Goal: Task Accomplishment & Management: Manage account settings

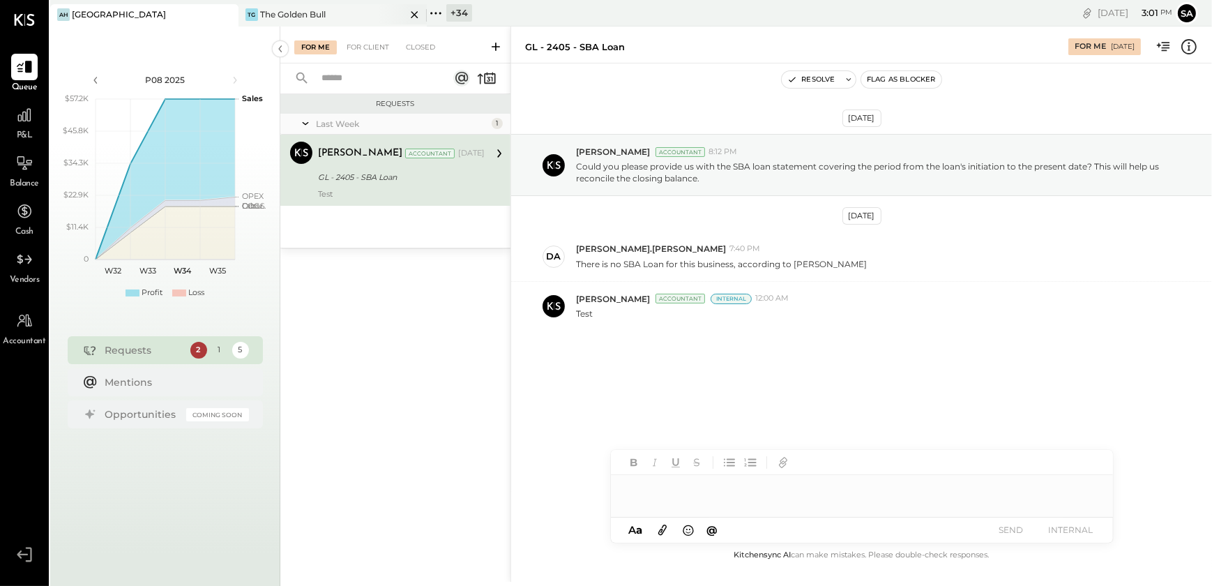
click at [322, 15] on div "The Golden Bull" at bounding box center [293, 14] width 66 height 12
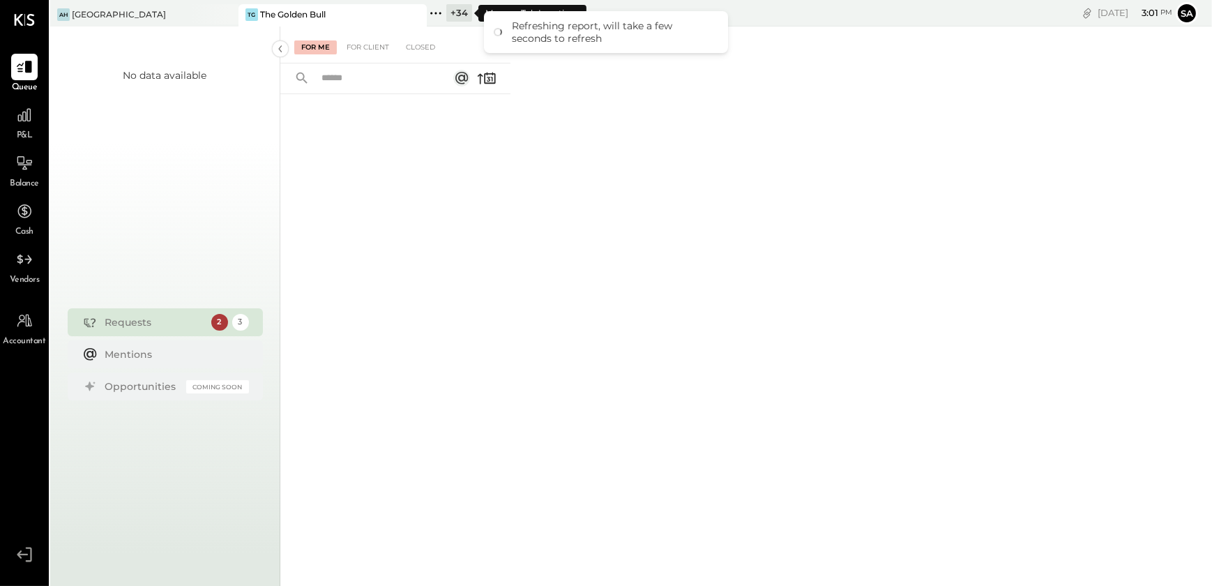
click at [453, 14] on div "+ 34" at bounding box center [459, 12] width 26 height 17
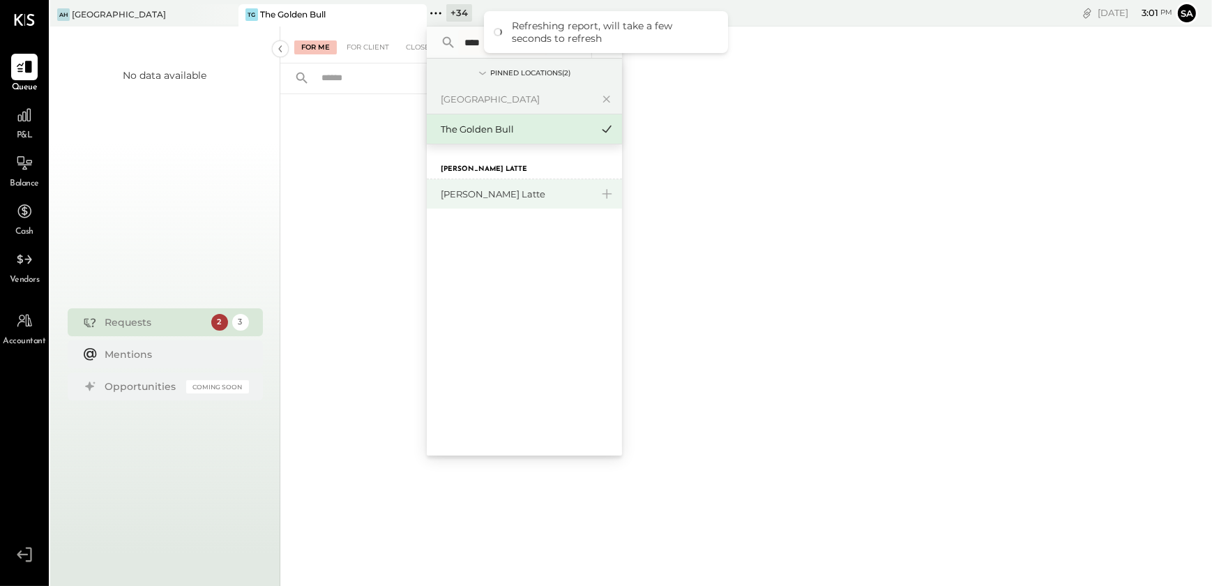
type input "****"
click at [467, 189] on div "[PERSON_NAME] Latte" at bounding box center [516, 194] width 151 height 13
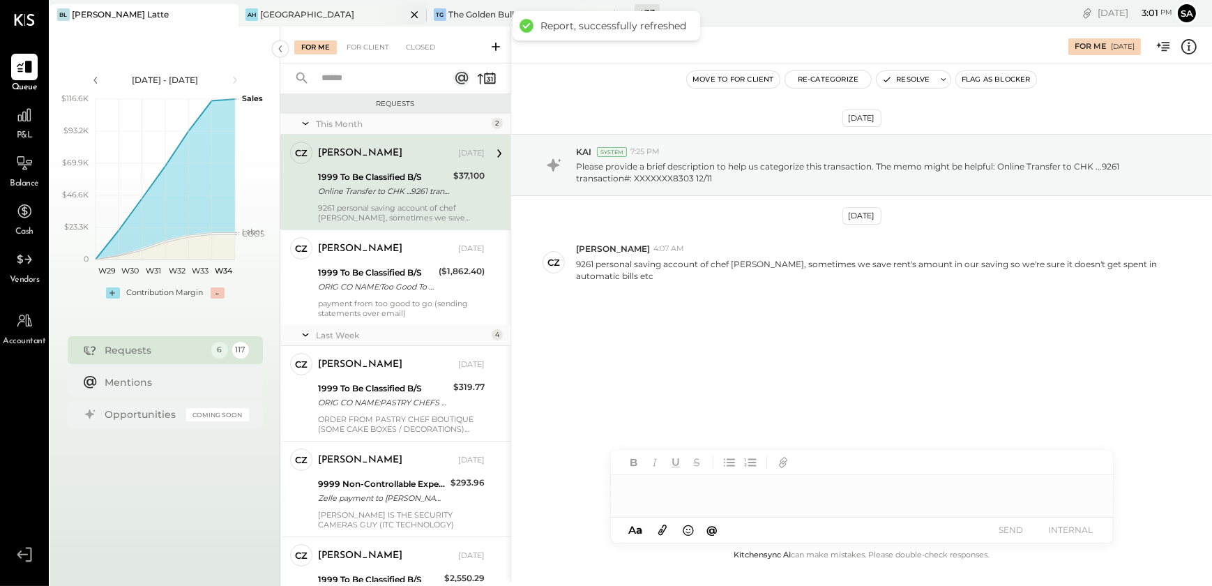
click at [415, 18] on icon at bounding box center [414, 14] width 17 height 17
click at [419, 14] on icon at bounding box center [414, 14] width 17 height 17
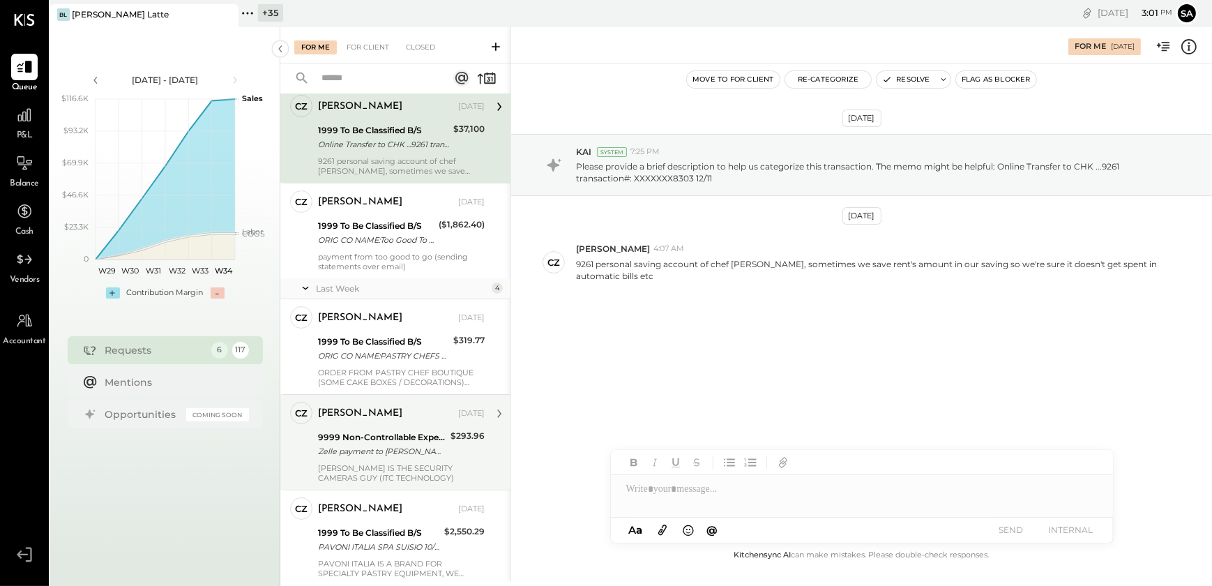
scroll to position [182, 0]
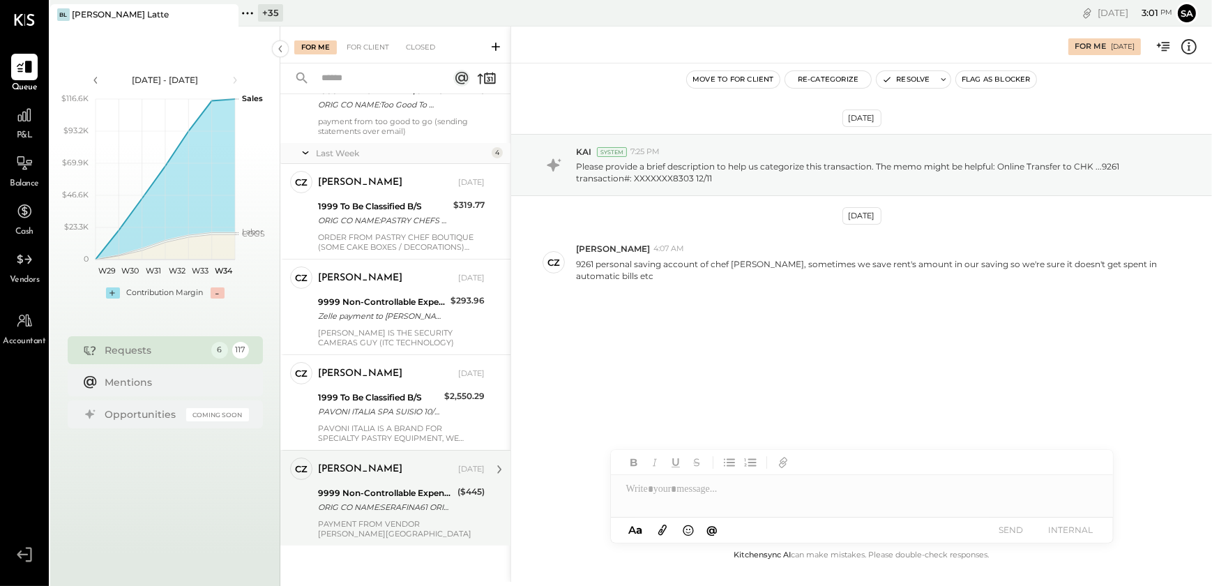
drag, startPoint x: 397, startPoint y: 494, endPoint x: 379, endPoint y: 495, distance: 17.5
click at [398, 495] on div "9999 Non-Controllable Expenses:Other Income and Expenses:To Be Classified" at bounding box center [385, 493] width 135 height 14
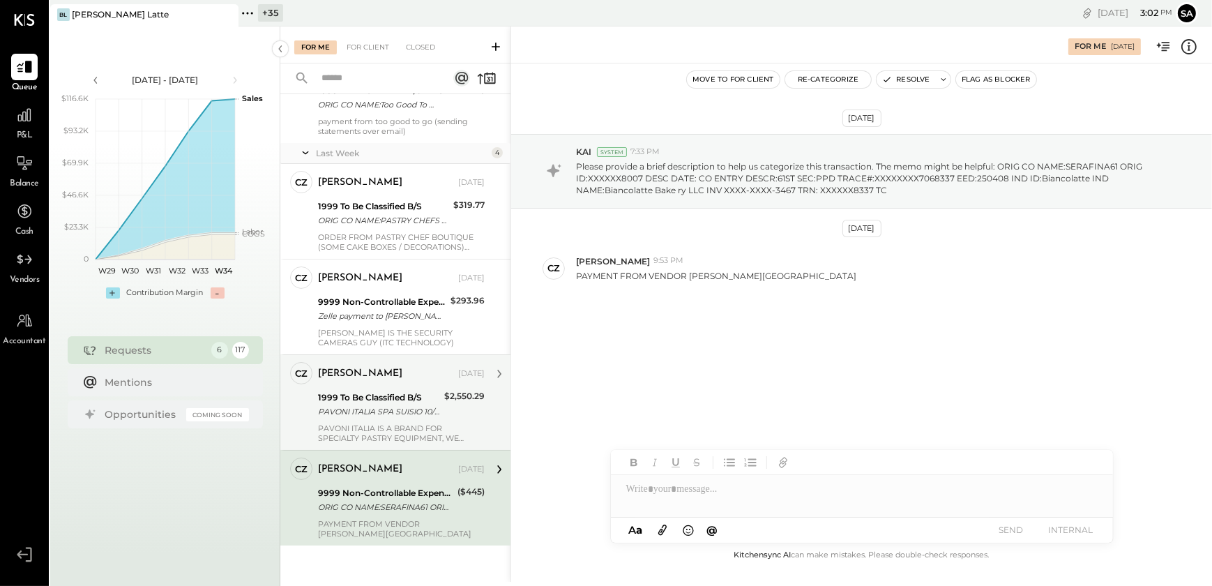
click at [380, 407] on div "PAVONI ITALIA SPA SUISIO 10/28 Euro 2352.45 X 1.XX4100 (EXCHG RTE)" at bounding box center [379, 412] width 122 height 14
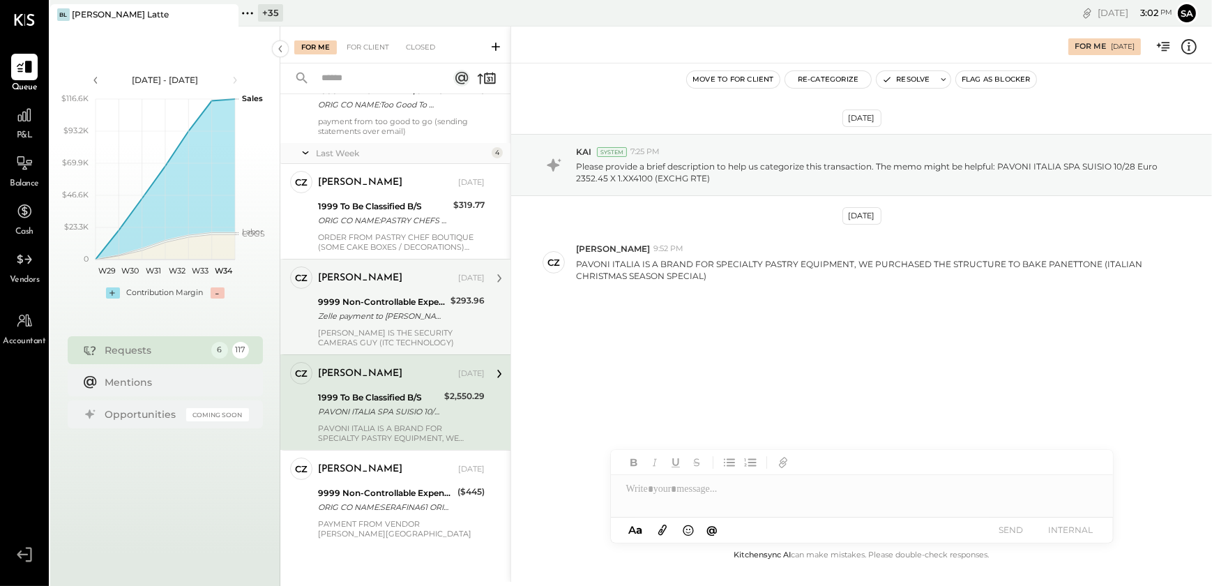
click at [368, 324] on div "Camilla Zanin Aug 14, 2025 9999 Non-Controllable Expenses:Other Income and Expe…" at bounding box center [401, 306] width 167 height 81
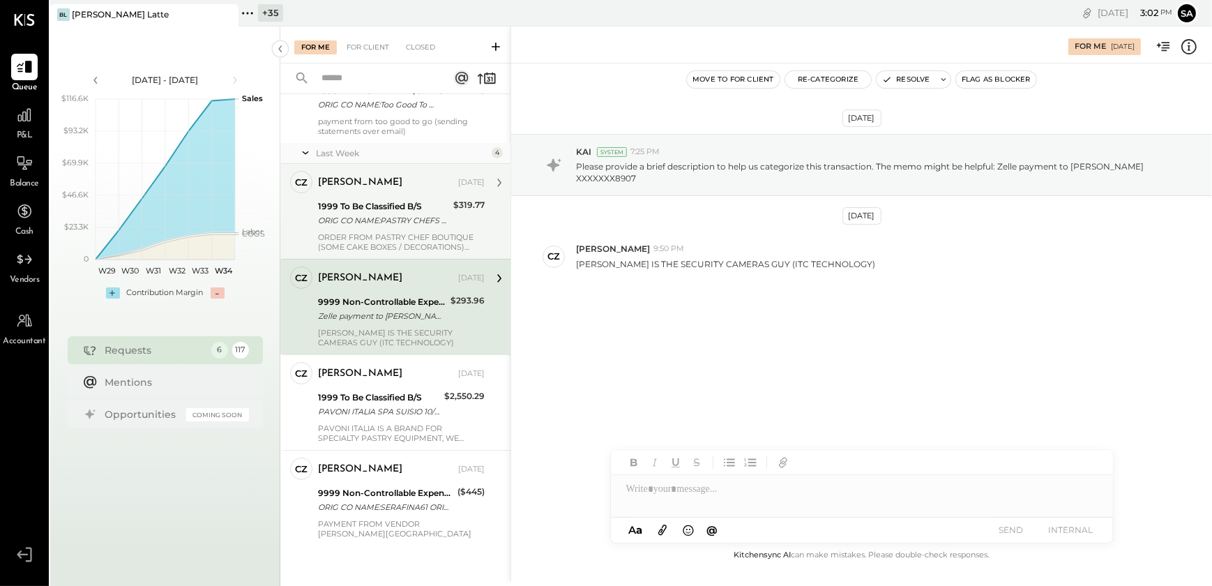
click at [362, 221] on div "ORIG CO NAME:PASTRY CHEFS BOU ORIG ID:XXXXXX8598 DESC DATE: CO ENTRY DESCR:PAST…" at bounding box center [383, 220] width 131 height 14
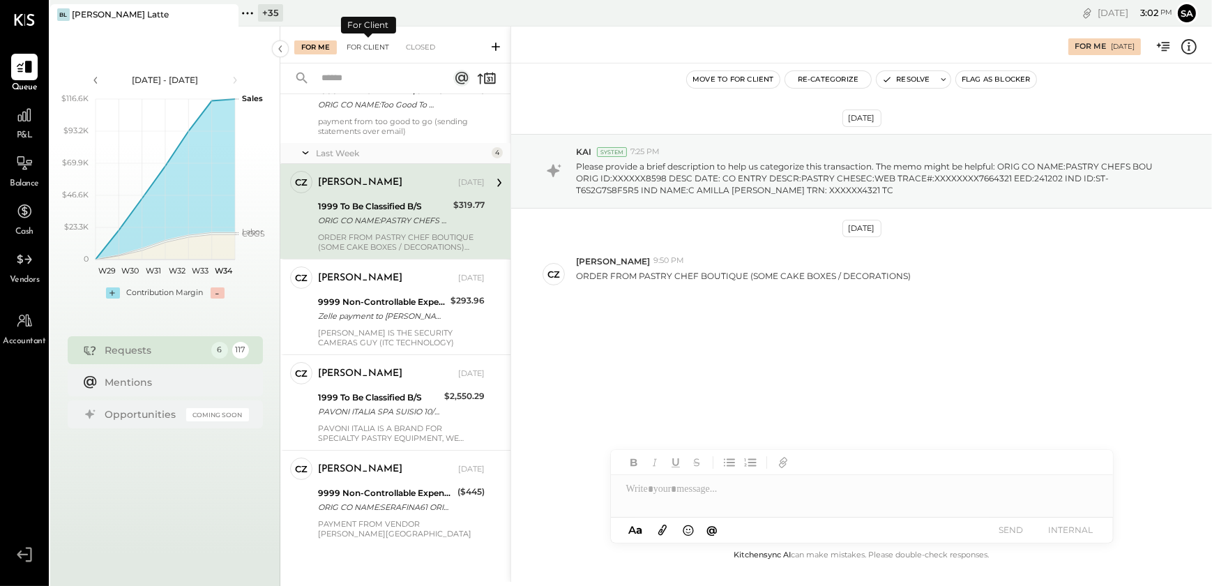
click at [373, 47] on div "For Client" at bounding box center [368, 47] width 57 height 14
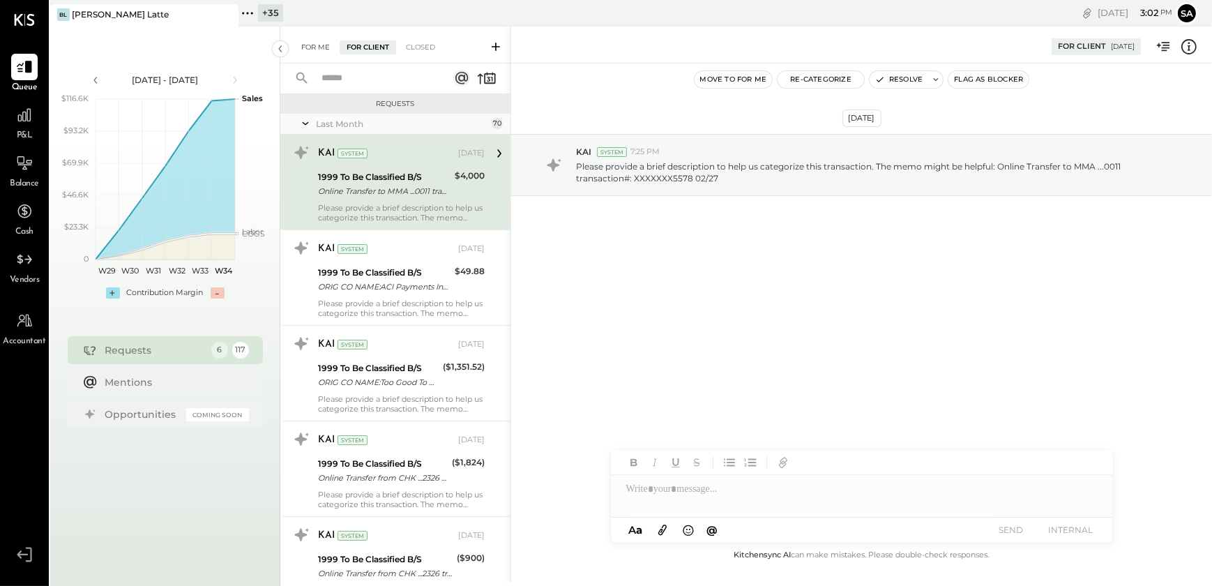
click at [315, 45] on div "For Me" at bounding box center [315, 47] width 43 height 14
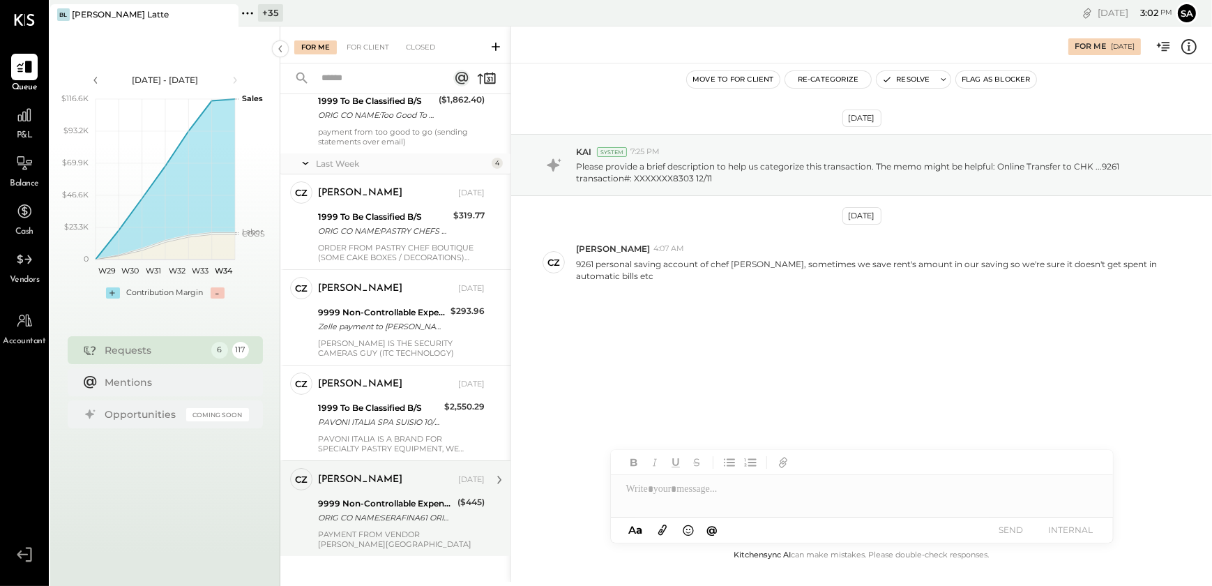
scroll to position [182, 0]
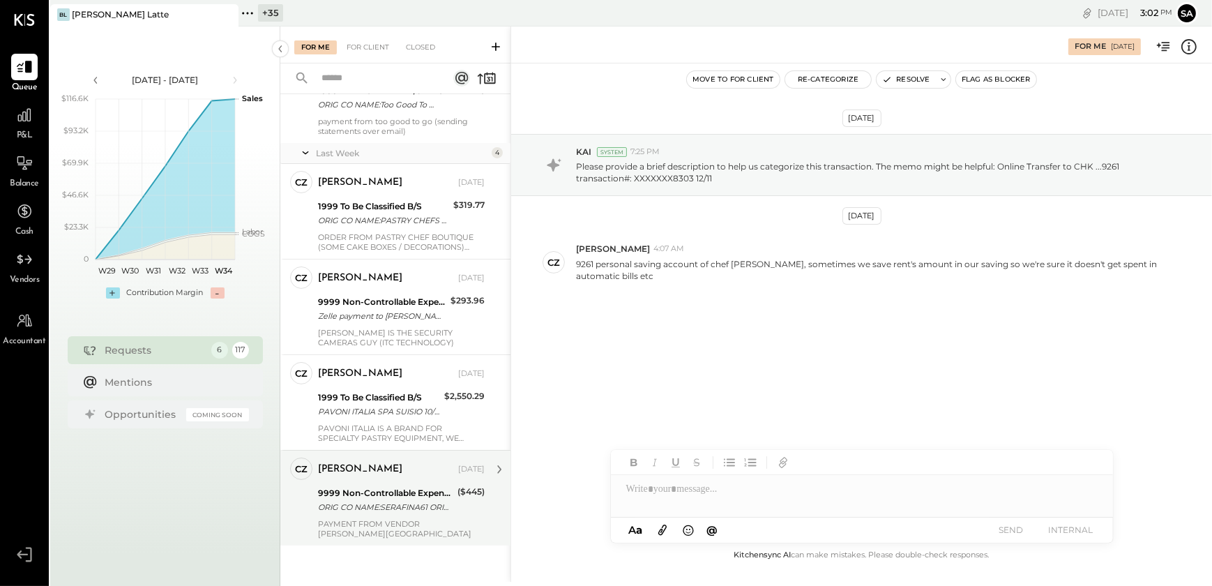
click at [400, 503] on div "ORIG CO NAME:SERAFINA61 ORIG ID:XXXXXX8007 DESC DATE: CO ENTRY DESCR:61ST SEC:P…" at bounding box center [385, 507] width 135 height 14
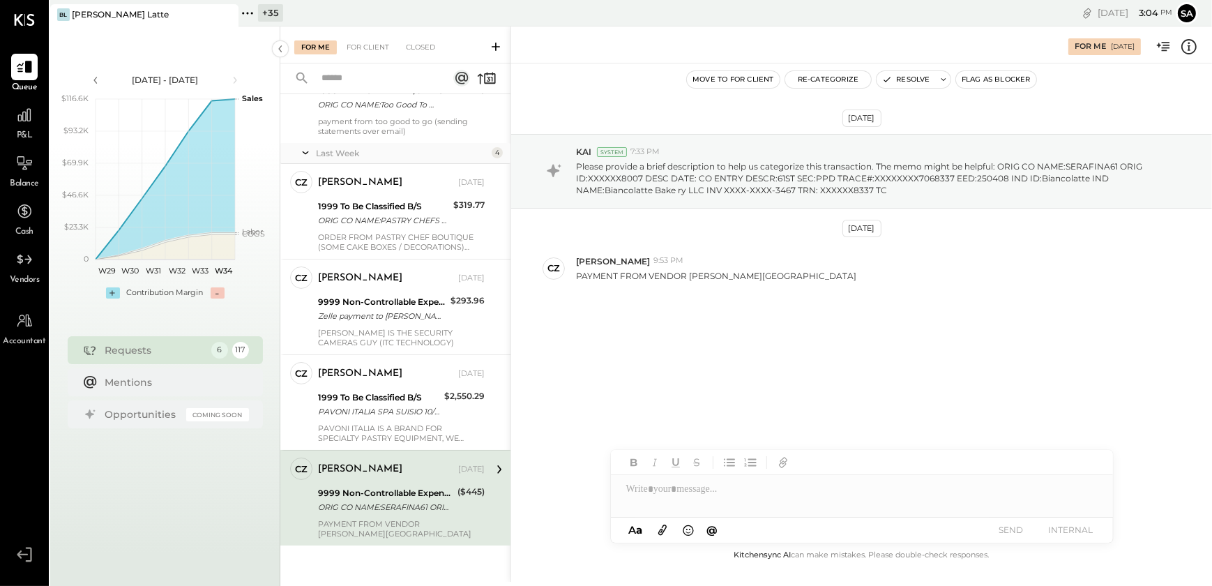
click at [1191, 52] on icon at bounding box center [1189, 47] width 18 height 18
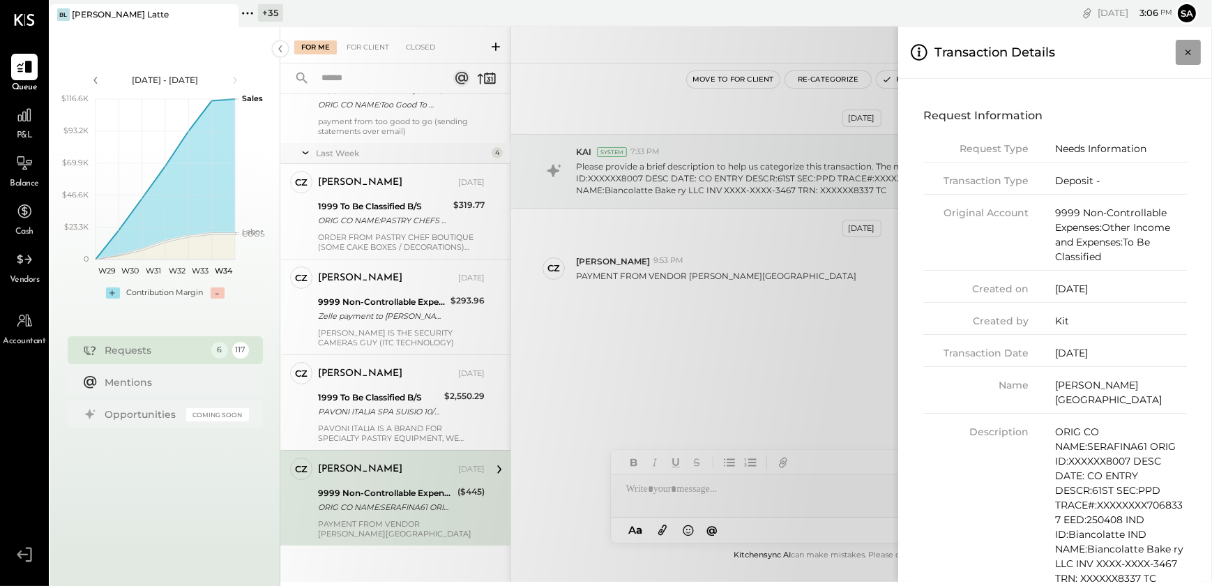
click at [1189, 50] on icon "Close panel" at bounding box center [1189, 52] width 14 height 14
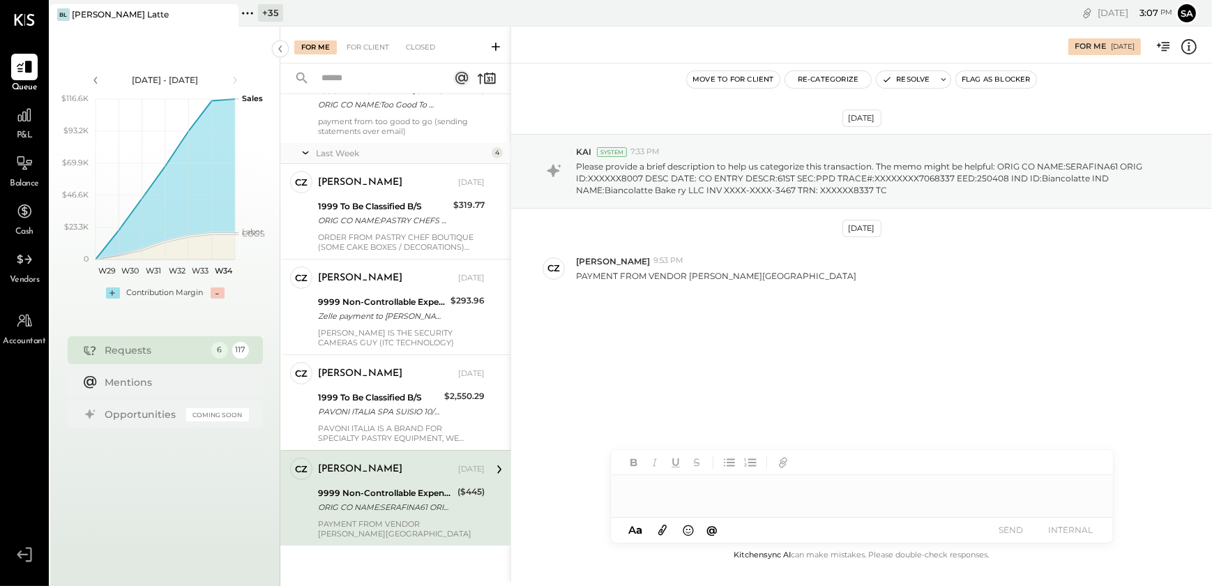
click at [704, 497] on div at bounding box center [862, 489] width 502 height 28
type input "****"
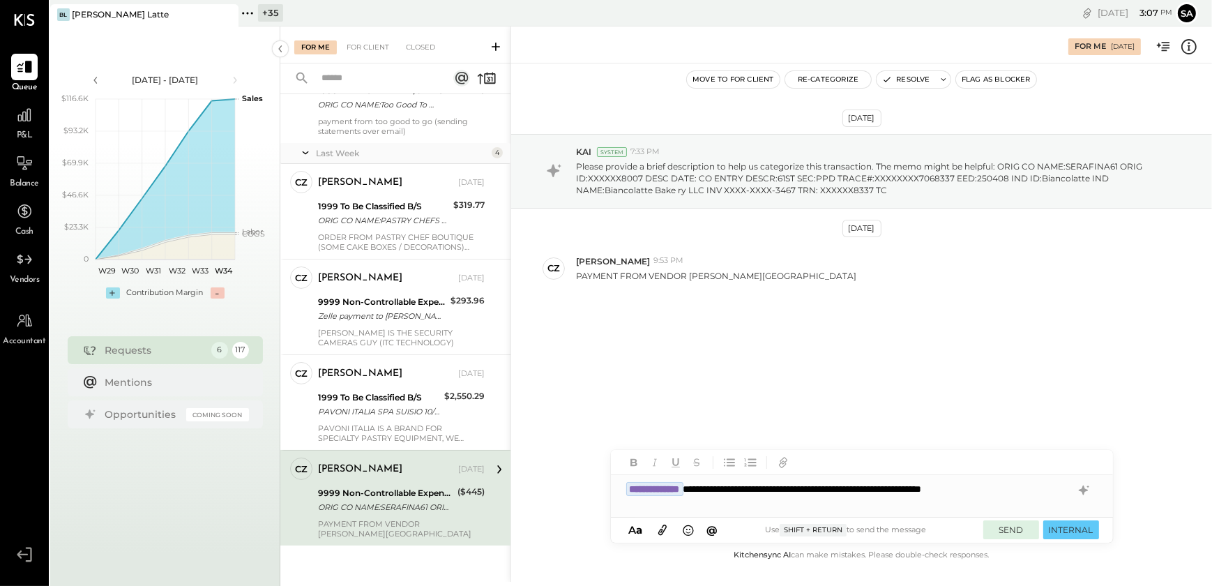
click at [1011, 531] on button "SEND" at bounding box center [1012, 529] width 56 height 19
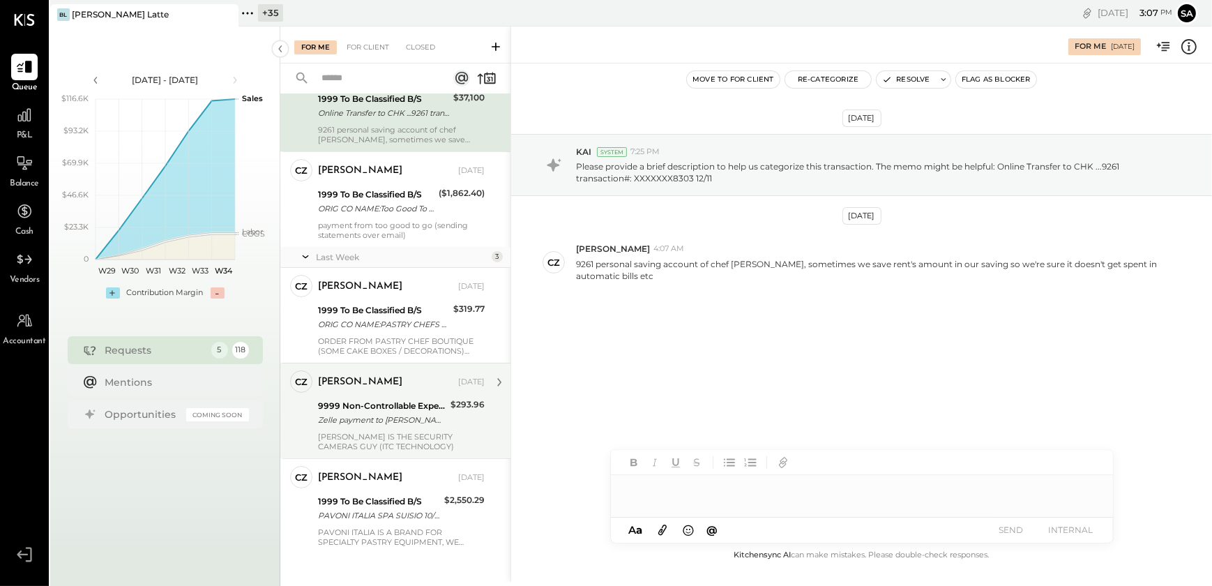
scroll to position [86, 0]
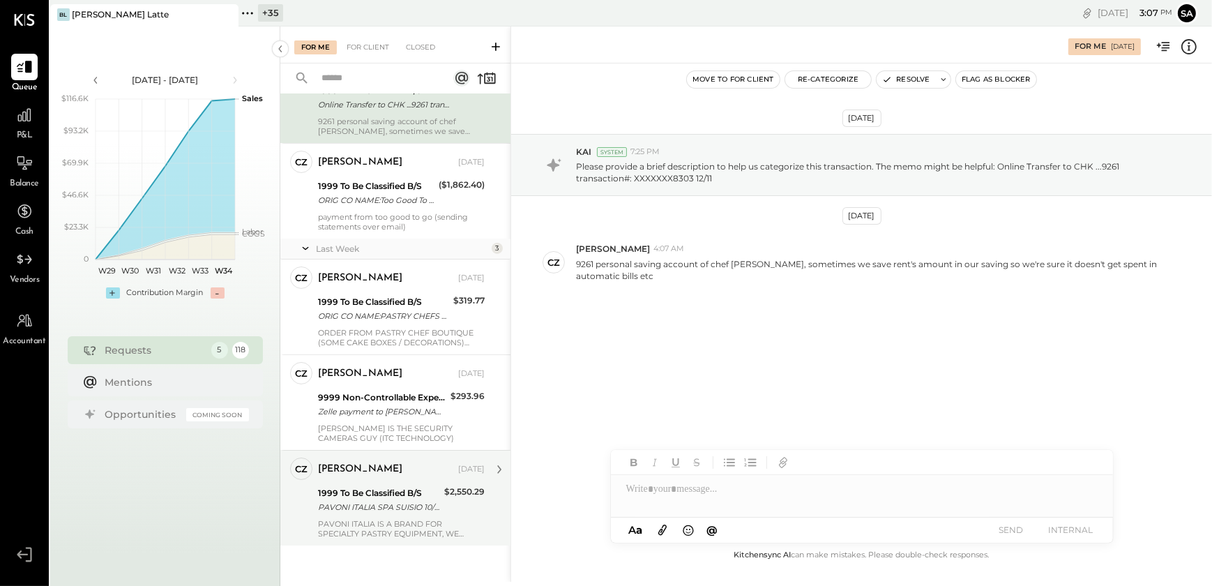
click at [373, 504] on div "PAVONI ITALIA SPA SUISIO 10/28 Euro 2352.45 X 1.XX4100 (EXCHG RTE)" at bounding box center [379, 507] width 122 height 14
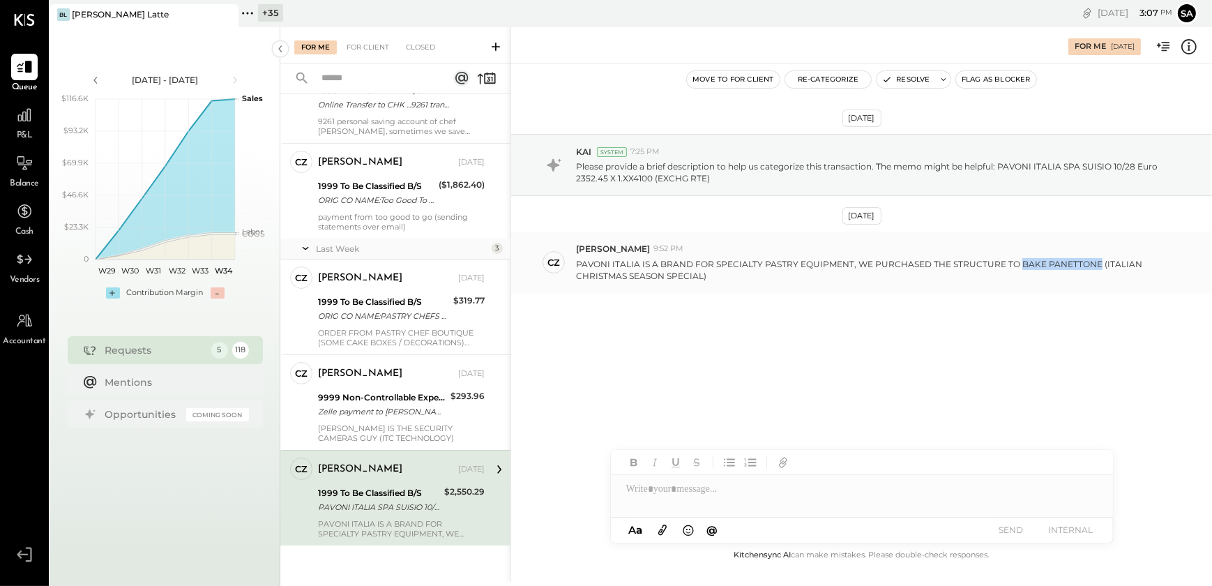
drag, startPoint x: 1014, startPoint y: 263, endPoint x: 1091, endPoint y: 269, distance: 77.6
click at [1091, 269] on p "PAVONI ITALIA IS A BRAND FOR SPECIALTY PASTRY EQUIPMENT, WE PURCHASED THE STRUC…" at bounding box center [873, 270] width 594 height 24
copy p "BAKE PANETTONE"
drag, startPoint x: 575, startPoint y: 261, endPoint x: 845, endPoint y: 265, distance: 270.0
click at [845, 265] on div "CZ Camilla Zanin 9:52 PM PAVONI ITALIA IS A BRAND FOR SPECIALTY PASTRY EQUIPMEN…" at bounding box center [861, 262] width 701 height 61
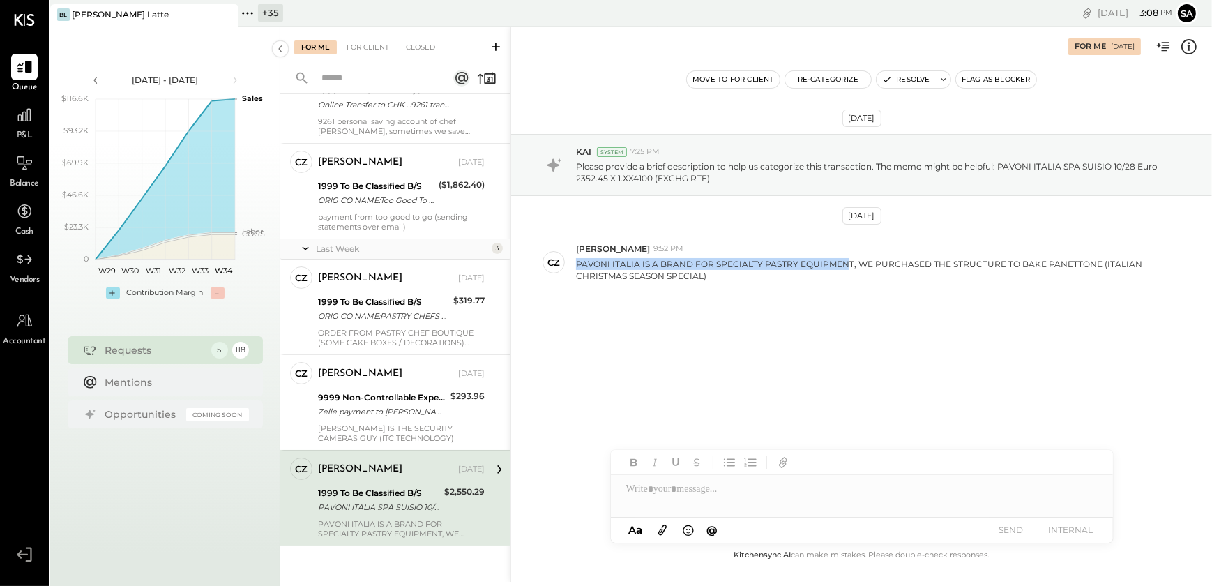
copy p "PAVONI ITALIA IS A BRAND FOR SPECIALTY PASTRY EQUIPMEN"
click at [698, 491] on div at bounding box center [862, 489] width 502 height 28
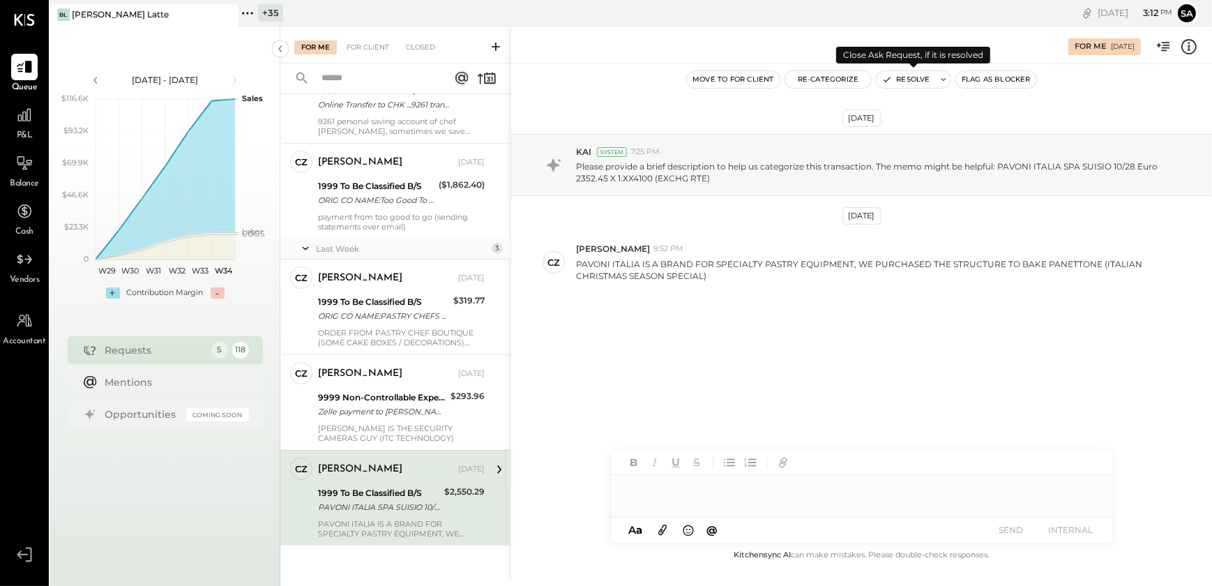
click at [910, 79] on button "Resolve" at bounding box center [906, 79] width 59 height 17
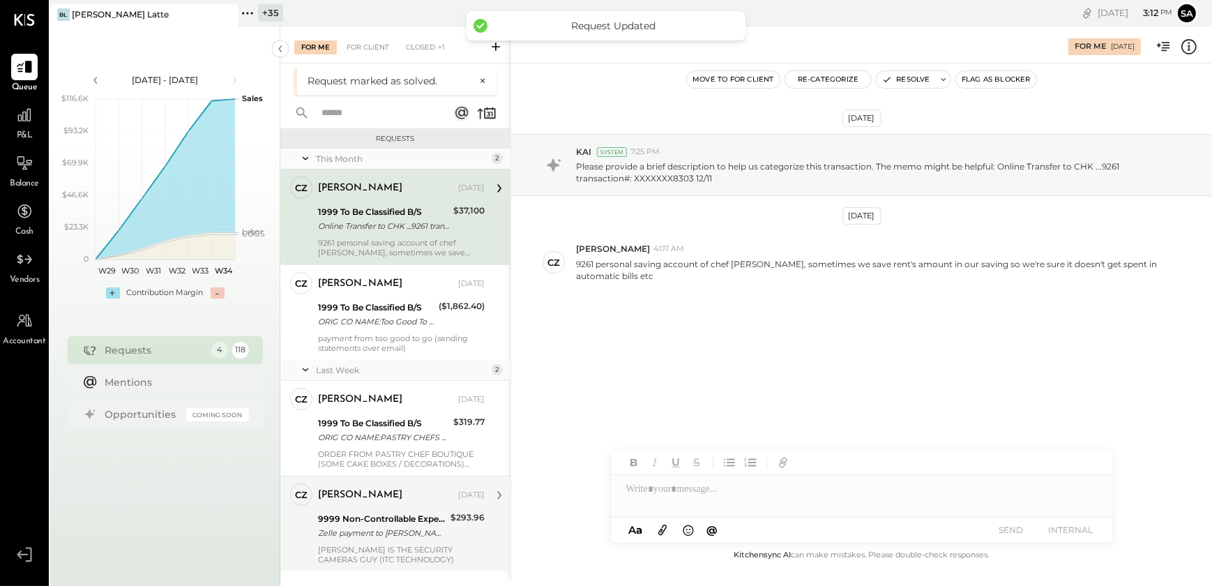
click at [375, 538] on div "Zelle payment to Elton Chan XXXXXXX8907" at bounding box center [382, 533] width 128 height 14
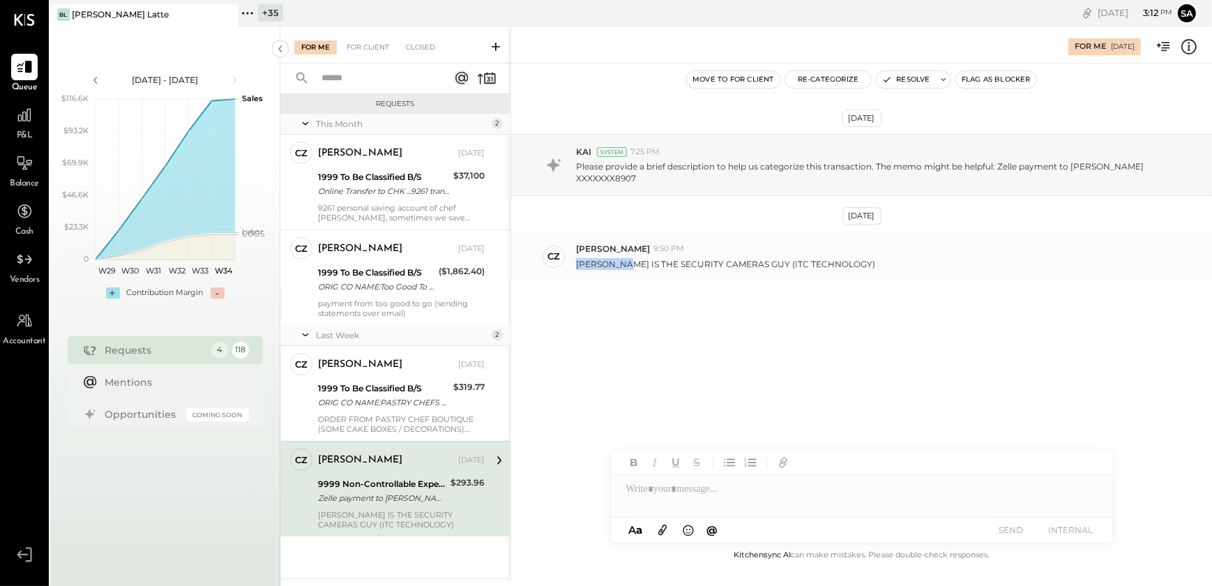
drag, startPoint x: 576, startPoint y: 262, endPoint x: 631, endPoint y: 265, distance: 54.5
click at [631, 265] on p "ELTON CHAN IS THE SECURITY CAMERAS GUY (ITC TECHNOLOGY)" at bounding box center [725, 264] width 299 height 12
copy p "ELTON CHAN"
click at [825, 73] on button "Re-Categorize" at bounding box center [828, 79] width 86 height 17
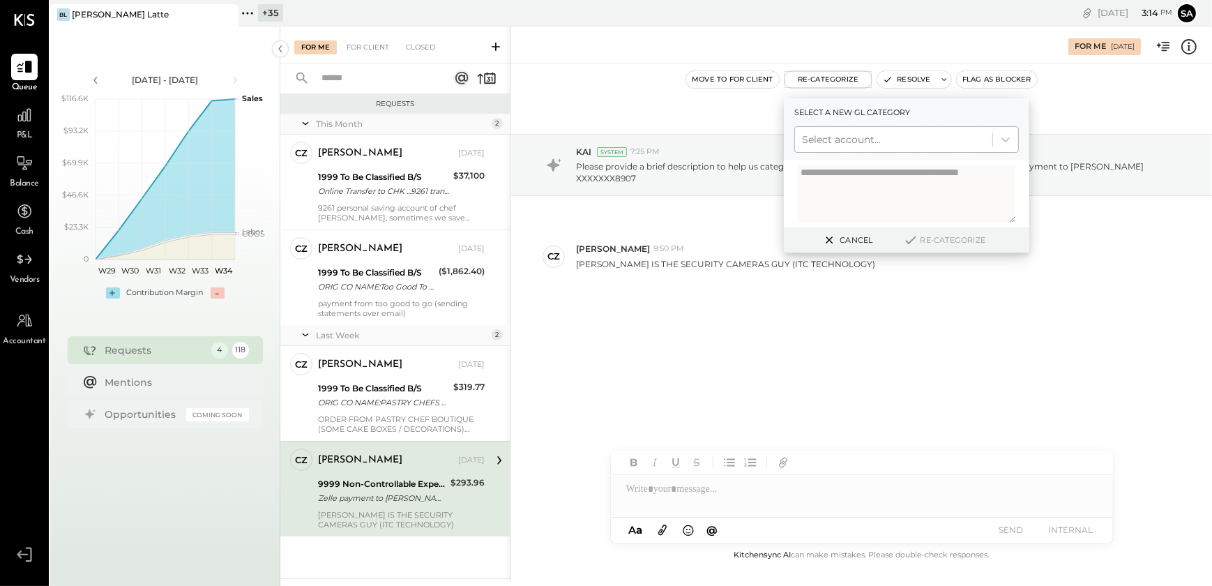
click at [855, 140] on div at bounding box center [893, 139] width 183 height 17
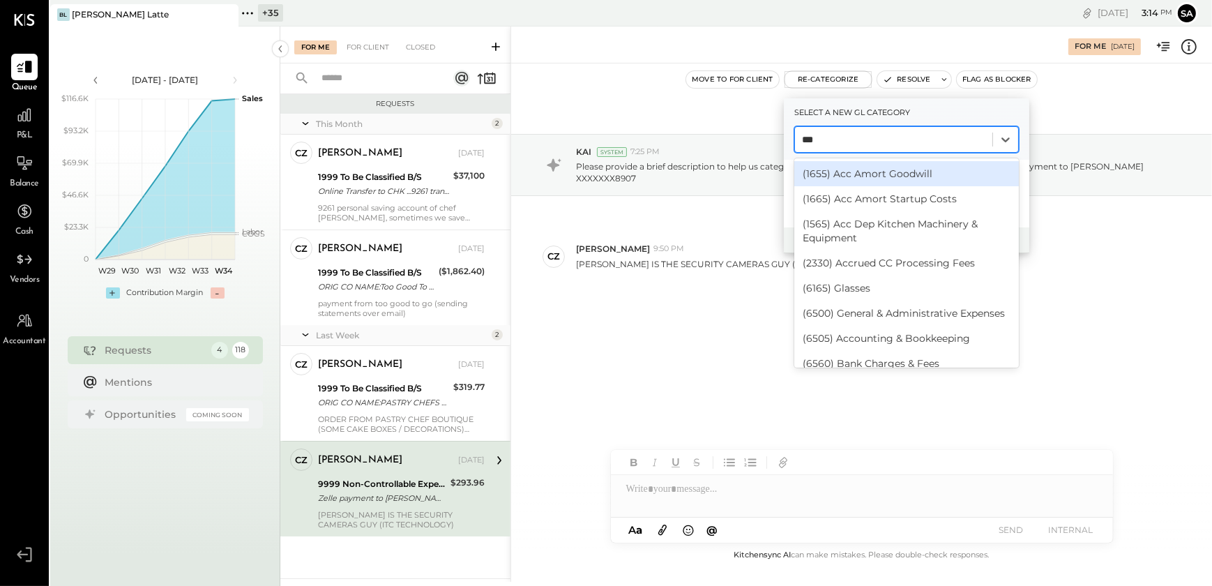
type input "****"
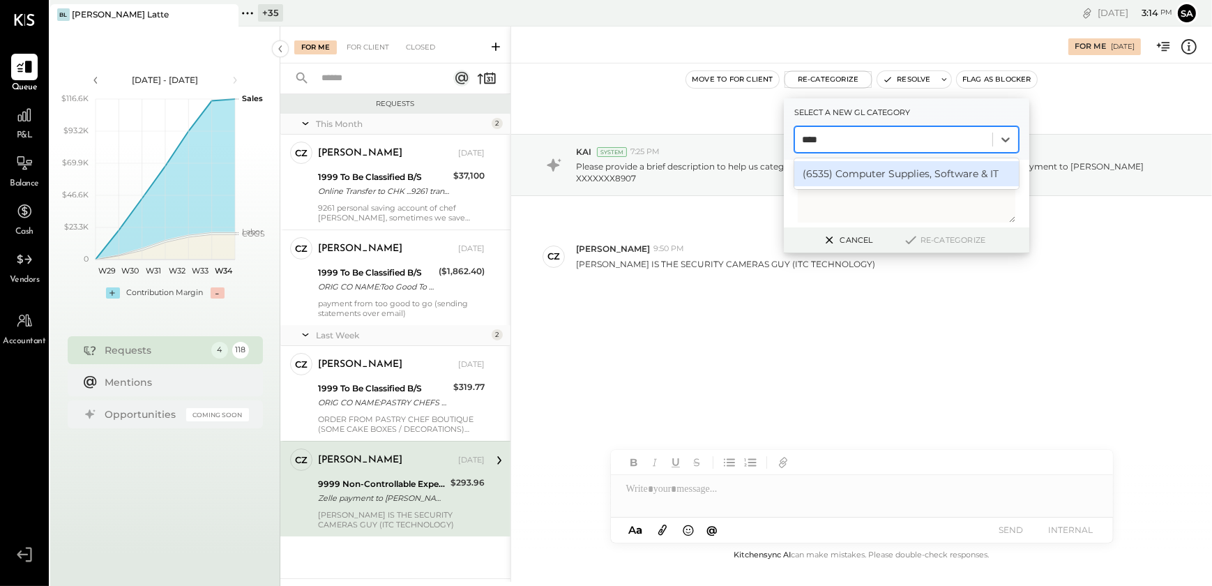
click at [893, 172] on div "(6535) Computer Supplies, Software & IT" at bounding box center [907, 173] width 225 height 25
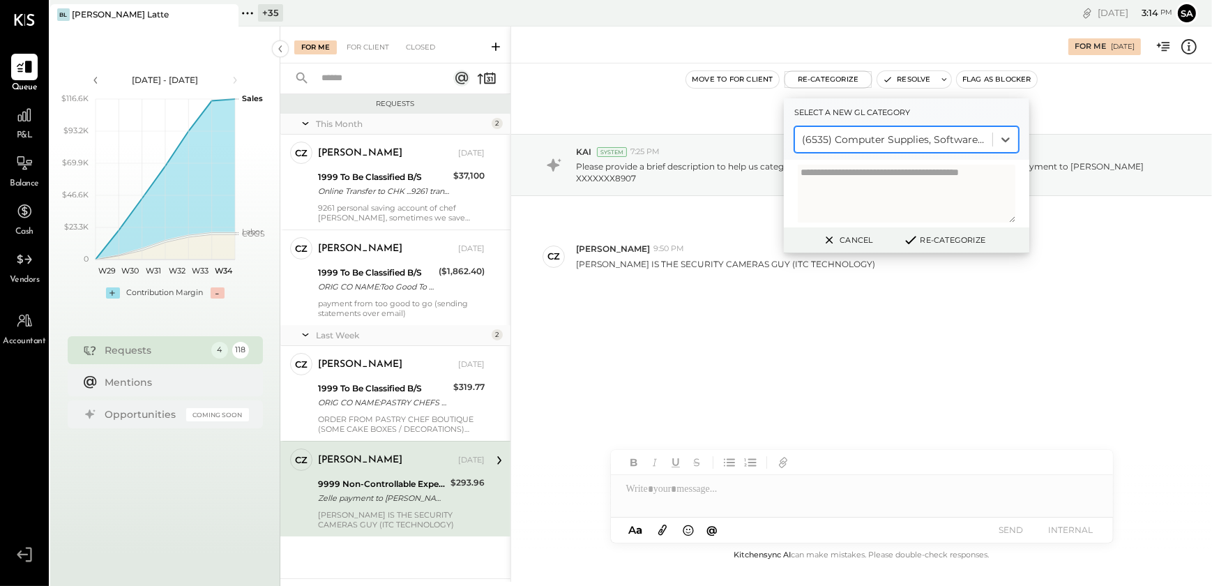
click at [861, 181] on textarea at bounding box center [907, 194] width 218 height 58
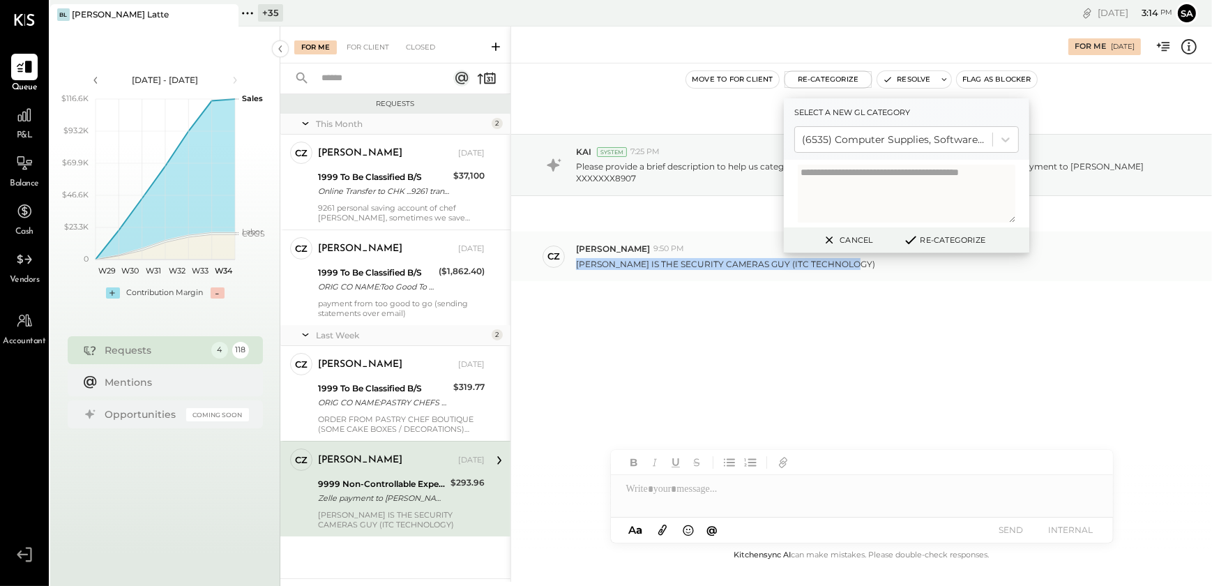
drag, startPoint x: 575, startPoint y: 266, endPoint x: 856, endPoint y: 270, distance: 281.1
click at [856, 270] on div "CZ Camilla Zanin 9:50 PM ELTON CHAN IS THE SECURITY CAMERAS GUY (ITC TECHNOLOGY)" at bounding box center [861, 256] width 701 height 49
copy p "ELTON CHAN IS THE SECURITY CAMERAS GUY (ITC TECHNOLOGY)"
click at [945, 241] on button "Re-Categorize" at bounding box center [944, 240] width 92 height 17
click at [949, 240] on button "Re-Categorize" at bounding box center [949, 240] width 92 height 17
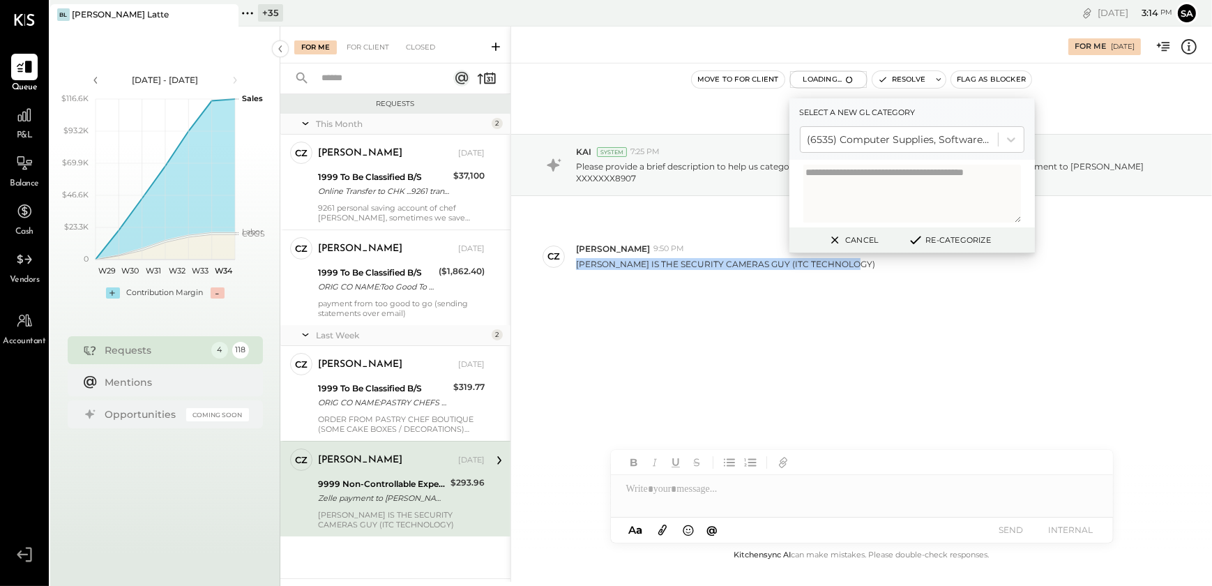
scroll to position [31, 0]
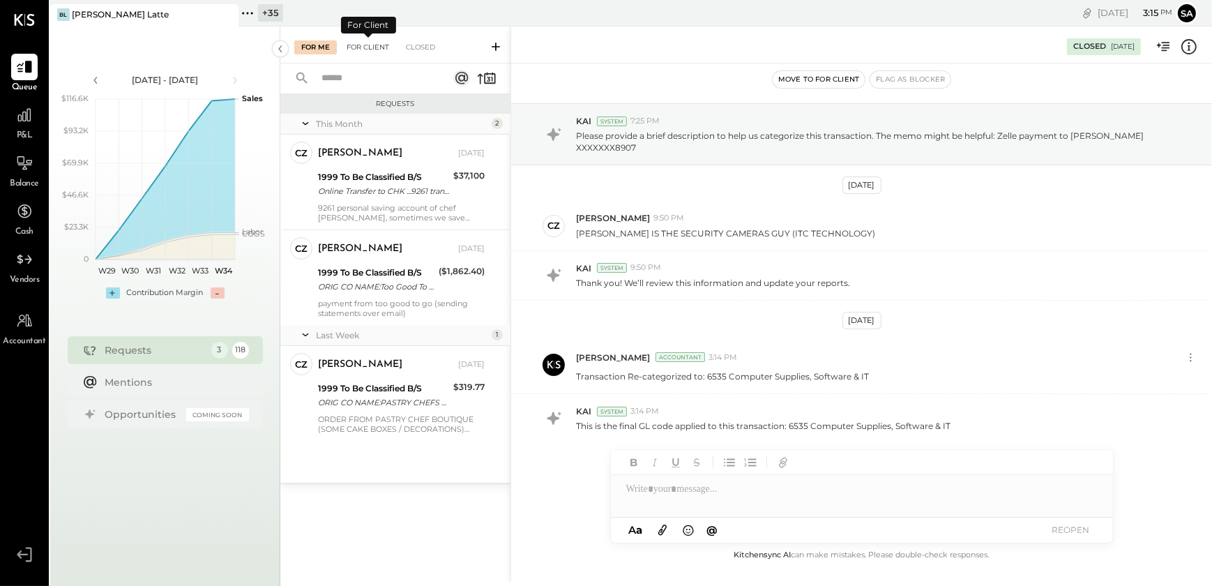
click at [361, 47] on div "For Client" at bounding box center [368, 47] width 57 height 14
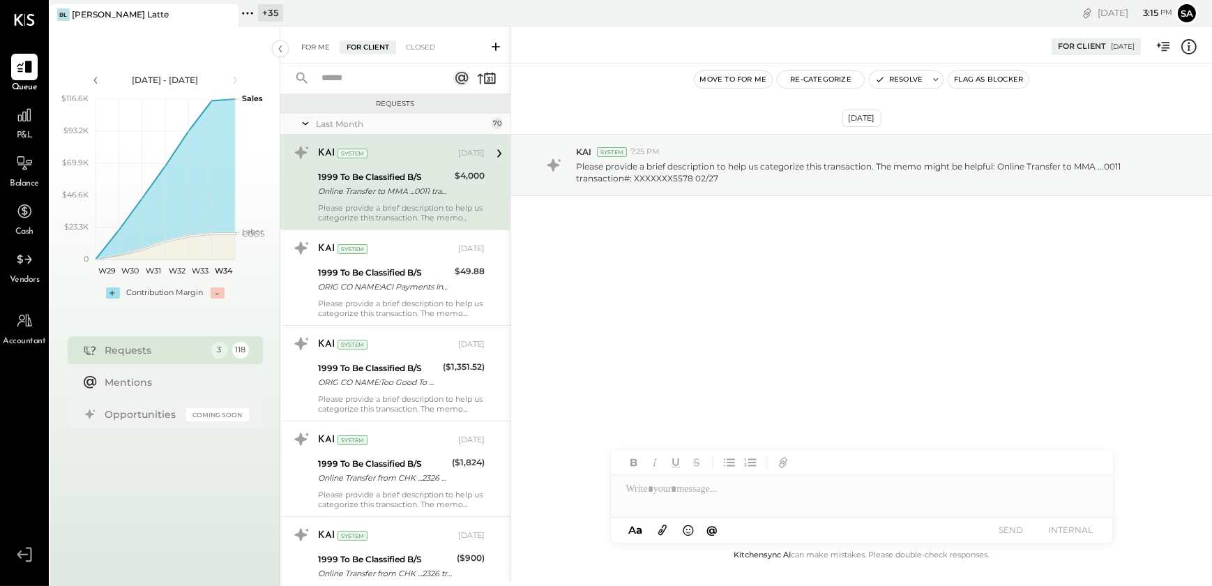
click at [303, 43] on div "For Me" at bounding box center [315, 47] width 43 height 14
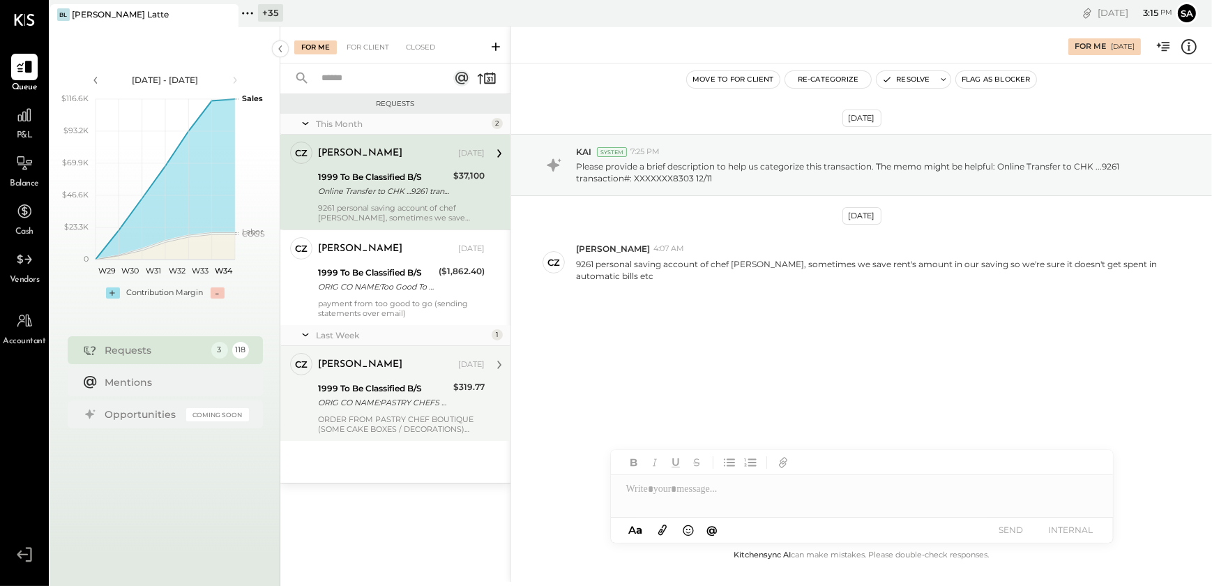
click at [382, 412] on div "Camilla Zanin Aug 14, 2025 1999 To Be Classified B/S ORIG CO NAME:PASTRY CHEFS …" at bounding box center [401, 393] width 167 height 81
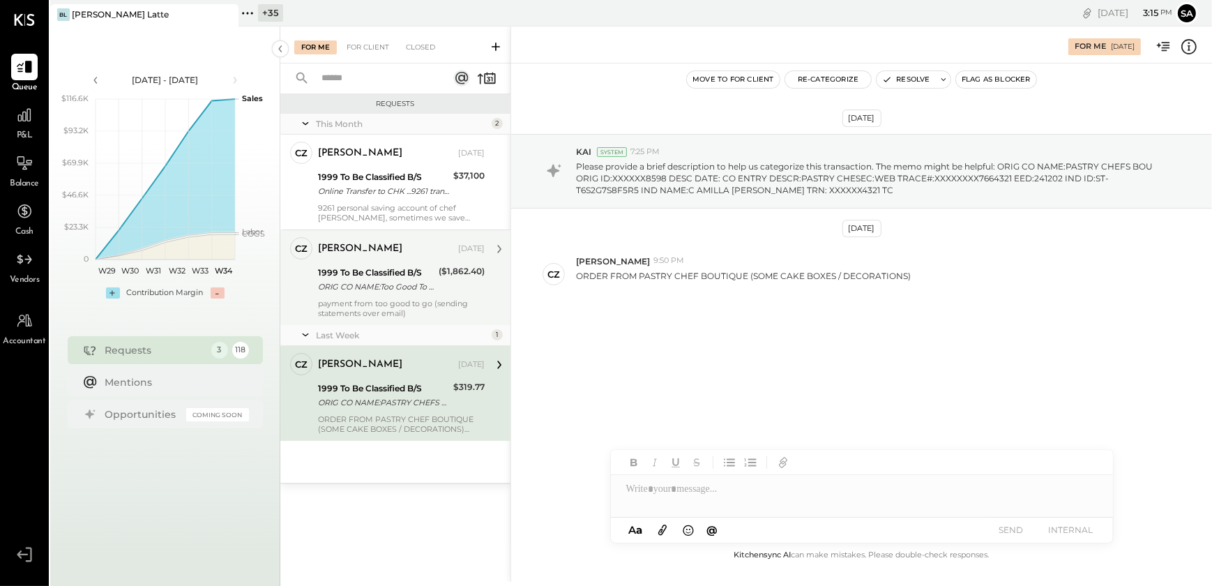
click at [348, 292] on div "ORIG CO NAME:Too Good To Go ORIG ID:7844618818 DESC DATE: CO ENTRY DESCR:Paymen…" at bounding box center [376, 287] width 116 height 14
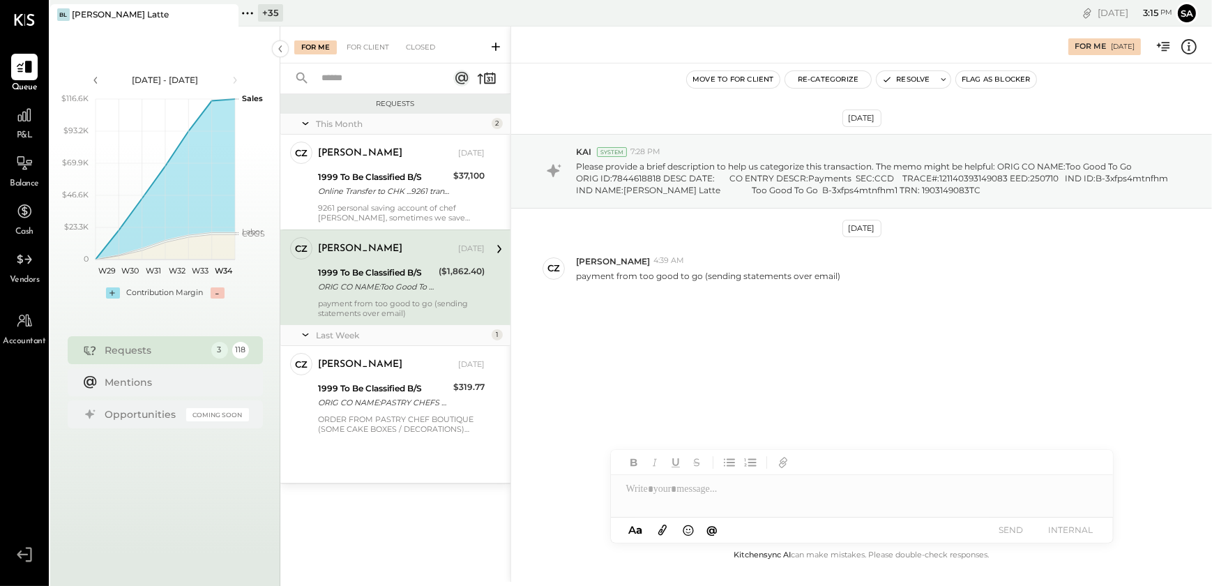
drag, startPoint x: 416, startPoint y: 176, endPoint x: 498, endPoint y: 269, distance: 124.5
click at [416, 176] on div "1999 To Be Classified B/S" at bounding box center [383, 177] width 131 height 14
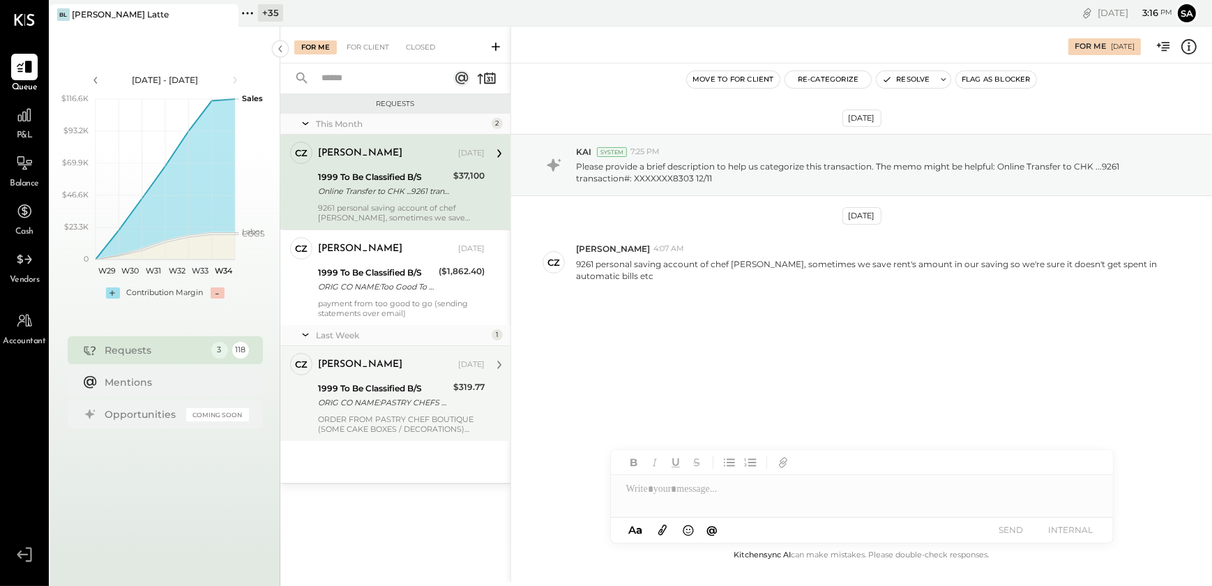
click at [393, 405] on div "ORIG CO NAME:PASTRY CHEFS BOU ORIG ID:XXXXXX8598 DESC DATE: CO ENTRY DESCR:PAST…" at bounding box center [383, 403] width 131 height 14
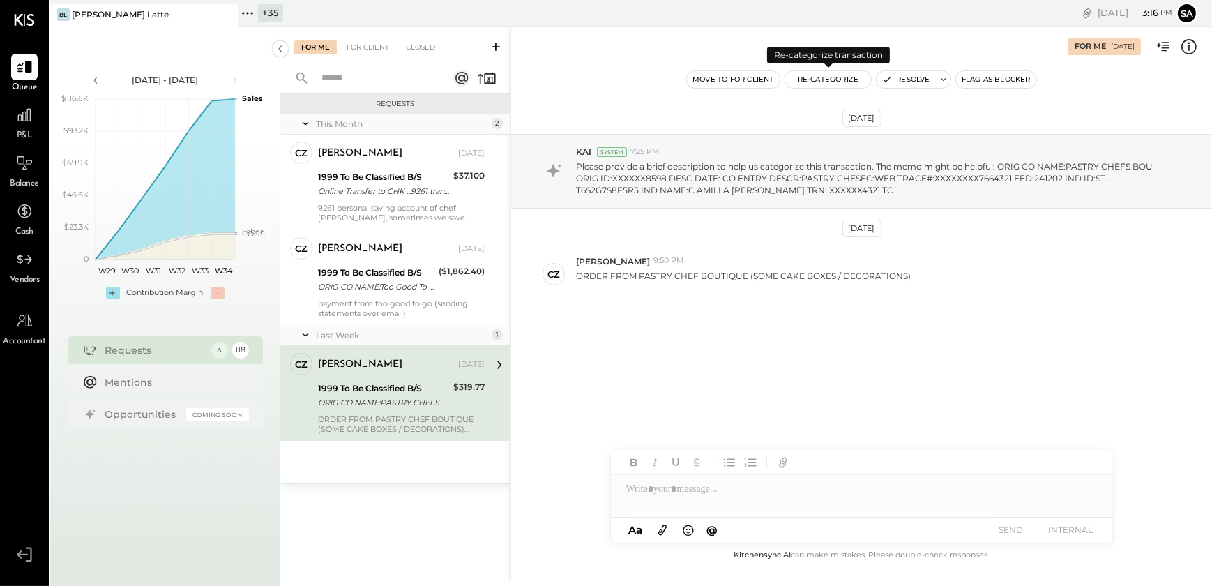
click at [829, 79] on button "Re-Categorize" at bounding box center [828, 79] width 86 height 17
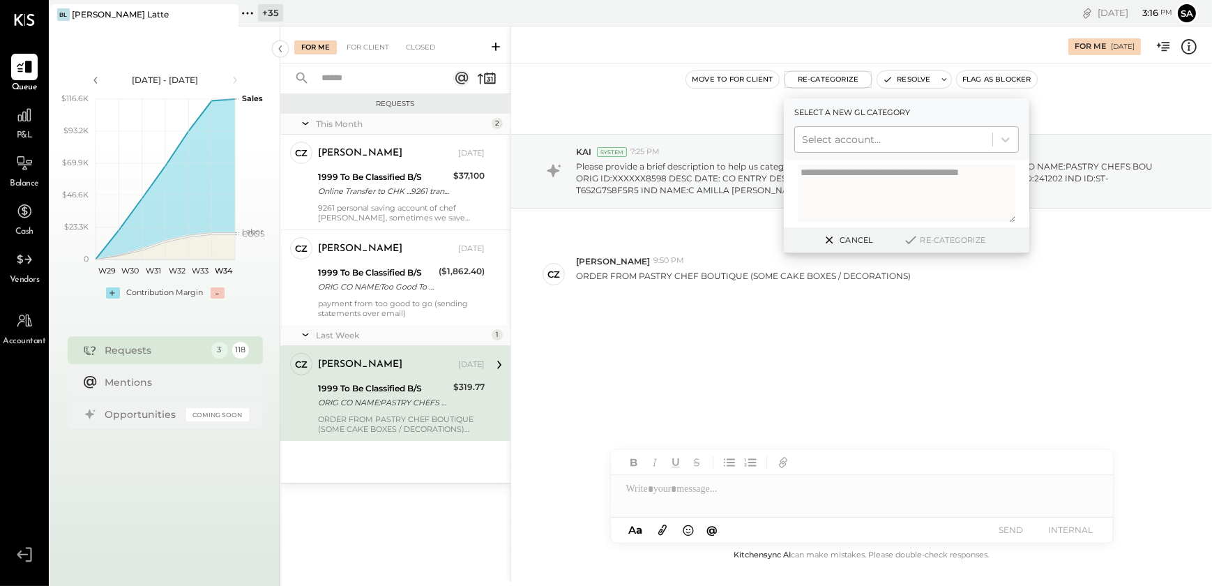
click at [844, 136] on div at bounding box center [893, 139] width 183 height 17
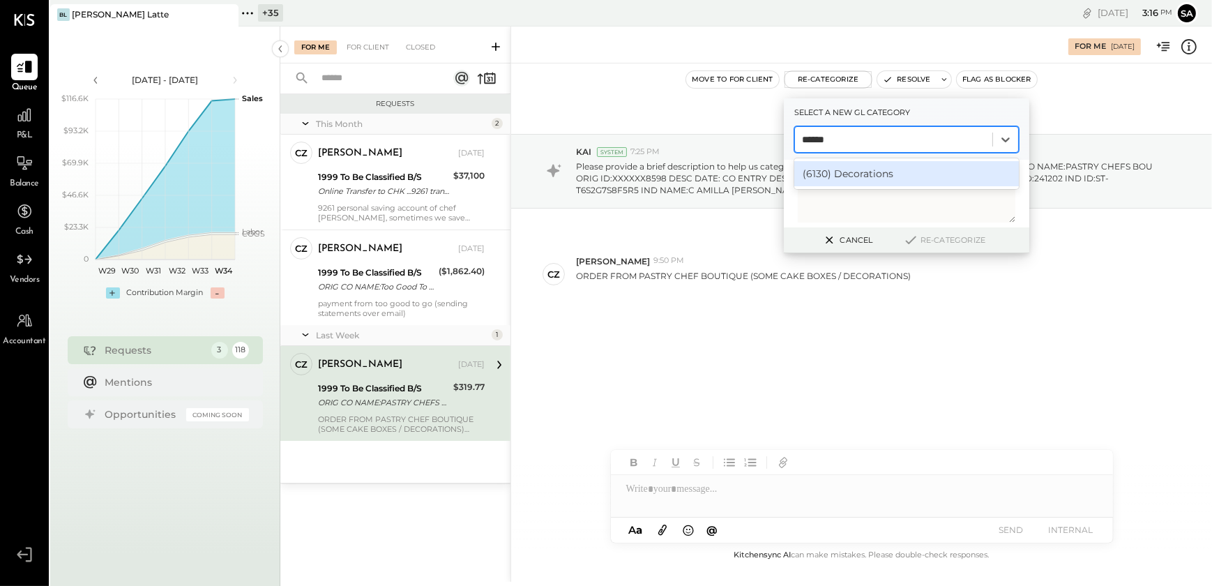
type input "*******"
click at [877, 174] on div "(6130) Decorations" at bounding box center [907, 173] width 225 height 25
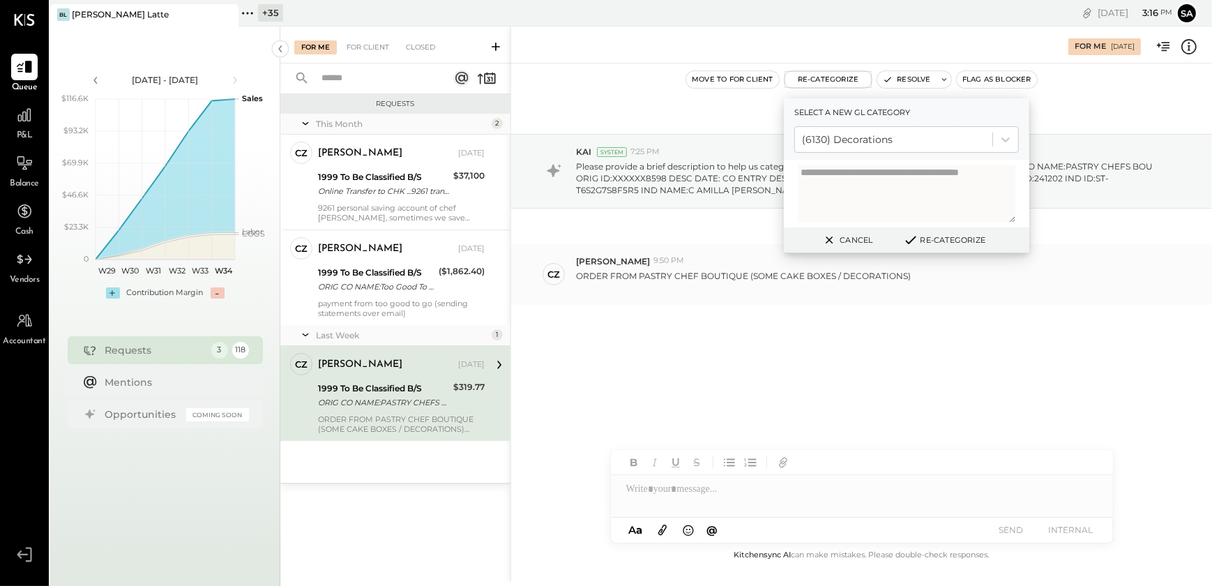
click at [700, 278] on p "ORDER FROM PASTRY CHEF BOUTIQUE (SOME CAKE BOXES / DECORATIONS)" at bounding box center [743, 282] width 335 height 24
copy p "ORDER FROM PASTRY CHEF BOUTIQUE (SOME CAKE BOXES / DECORATIONS)"
click at [951, 237] on button "Re-Categorize" at bounding box center [944, 240] width 92 height 17
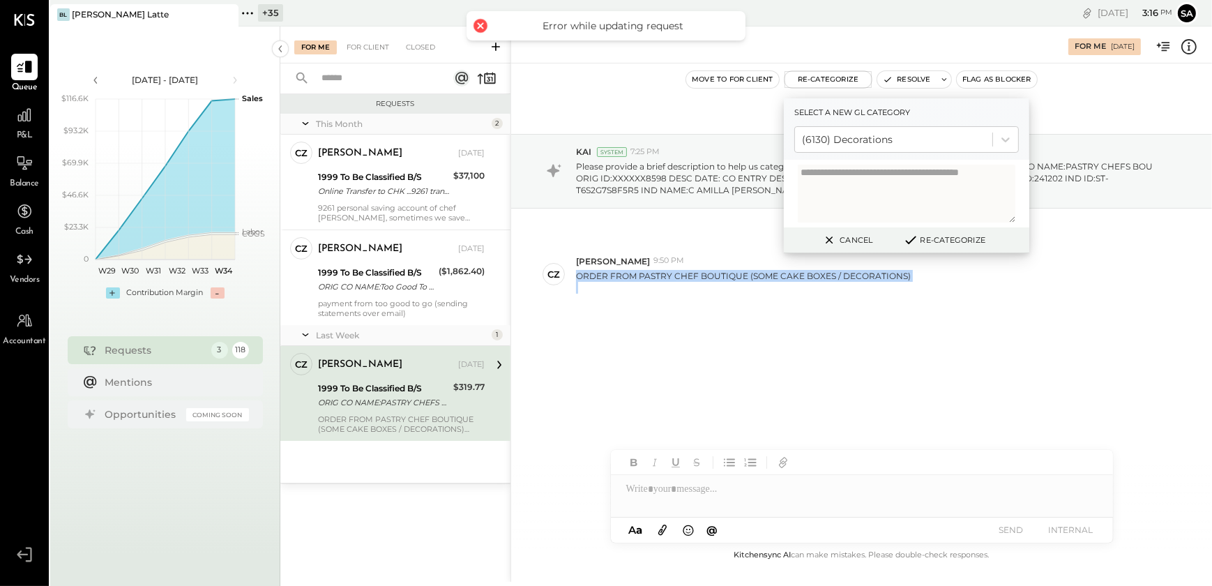
click at [954, 237] on button "Re-Categorize" at bounding box center [944, 240] width 92 height 17
click at [724, 328] on div "Jul 22nd, 2025 KAI System 7:25 PM Please provide a brief description to help us…" at bounding box center [861, 253] width 701 height 311
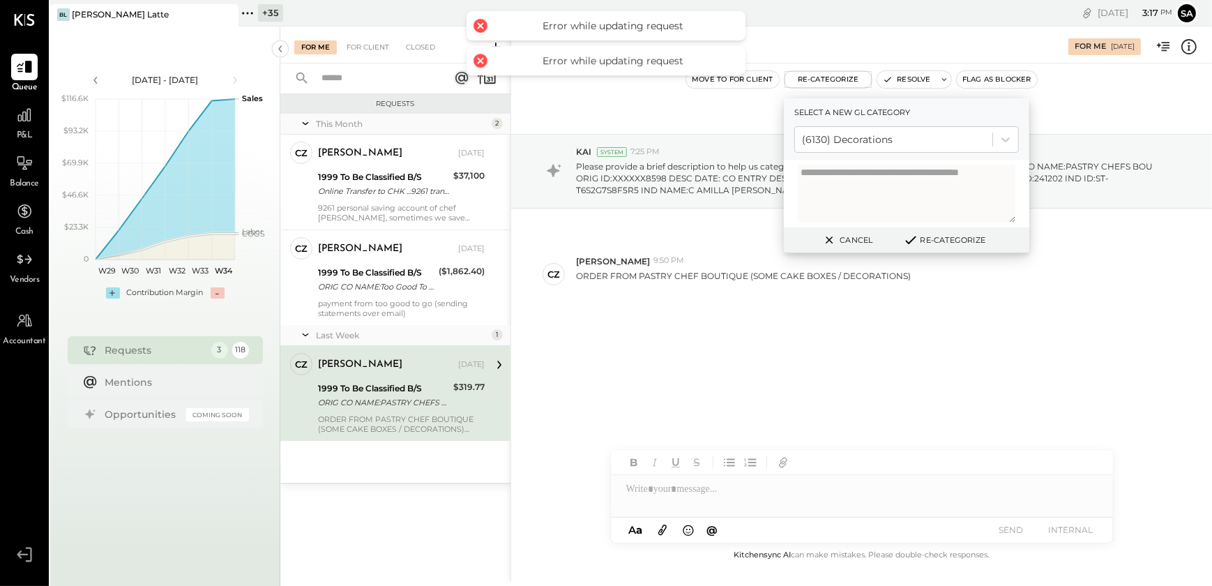
click at [856, 345] on div "Jul 22nd, 2025 KAI System 7:25 PM Please provide a brief description to help us…" at bounding box center [861, 253] width 701 height 311
click at [943, 239] on button "Re-Categorize" at bounding box center [944, 240] width 92 height 17
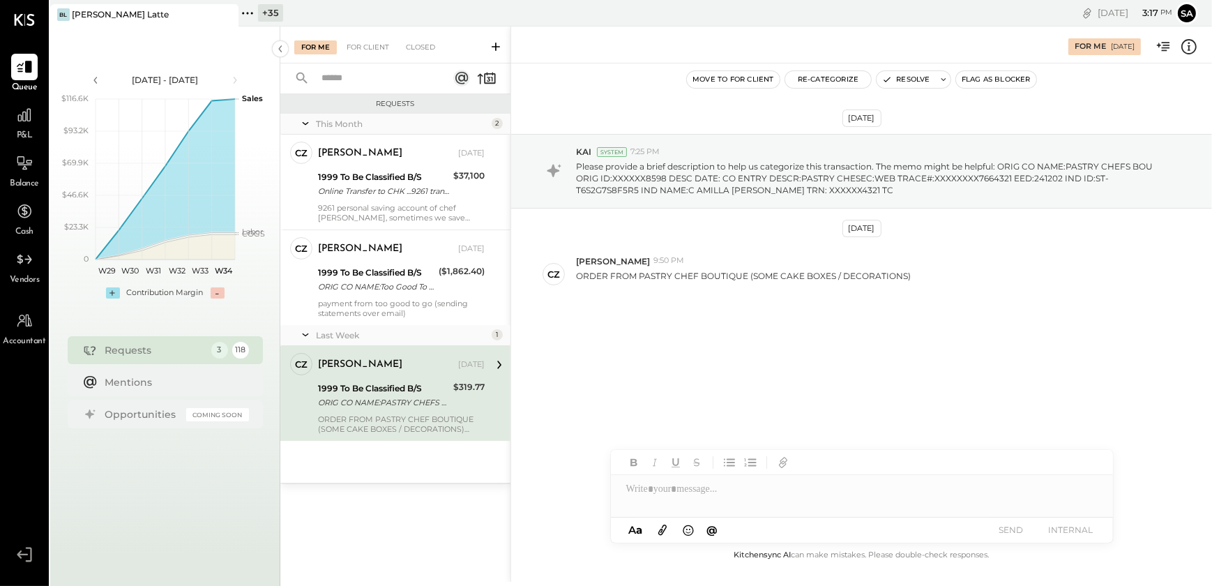
click at [1194, 43] on icon at bounding box center [1189, 46] width 15 height 15
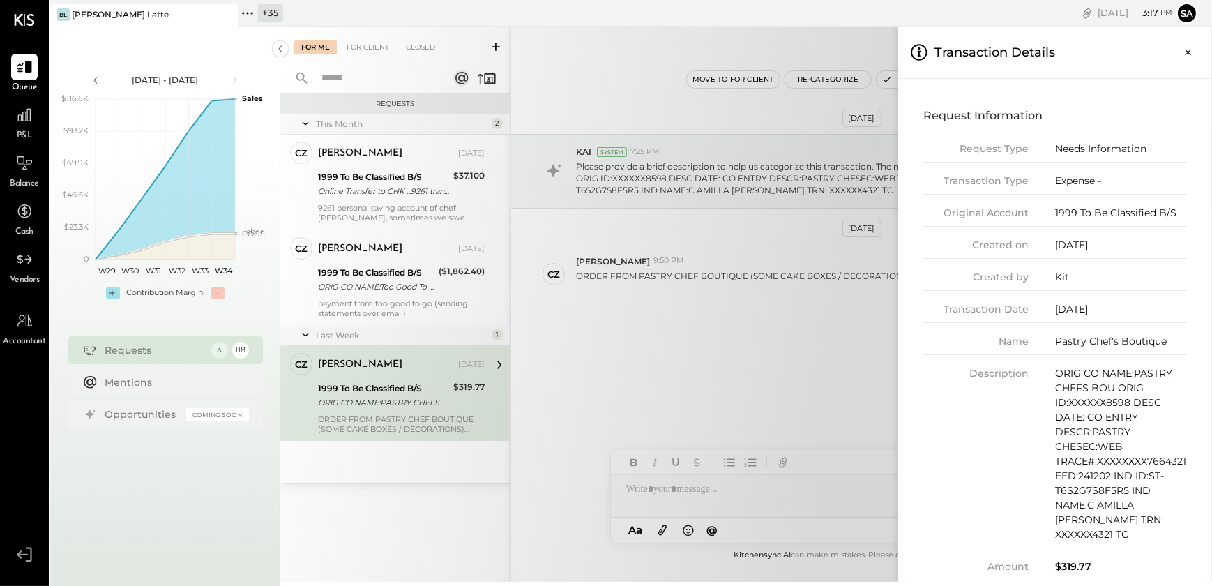
click at [704, 386] on div "For Me For Client Closed Requests This Month 2 CZ [PERSON_NAME] Owner [PERSON_N…" at bounding box center [746, 304] width 932 height 555
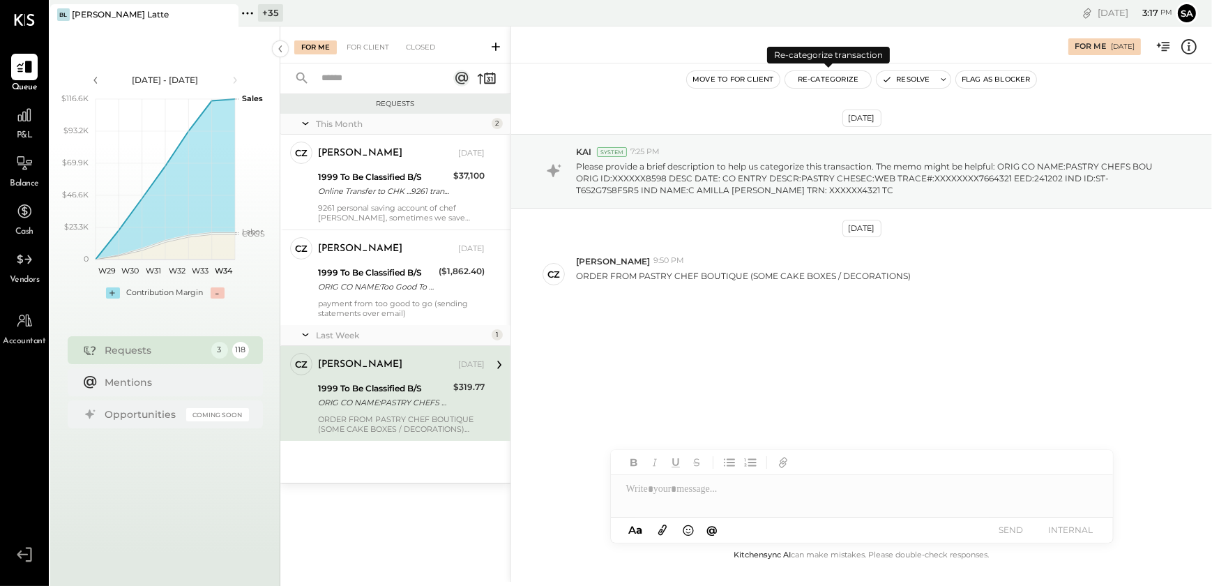
click at [838, 80] on button "Re-Categorize" at bounding box center [828, 79] width 86 height 17
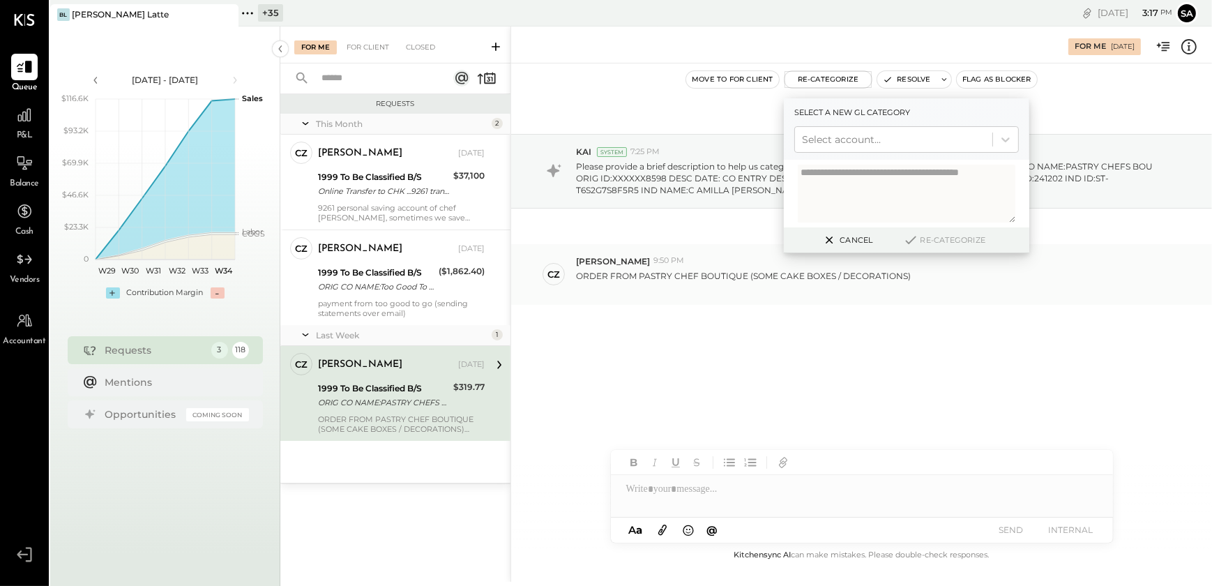
click at [665, 266] on div "[PERSON_NAME] 9:50 PM" at bounding box center [888, 261] width 625 height 12
click at [665, 265] on span "9:50 PM" at bounding box center [669, 260] width 31 height 11
drag, startPoint x: 665, startPoint y: 265, endPoint x: 665, endPoint y: 275, distance: 9.8
click at [665, 275] on p "ORDER FROM PASTRY CHEF BOUTIQUE (SOME CAKE BOXES / DECORATIONS)" at bounding box center [743, 282] width 335 height 24
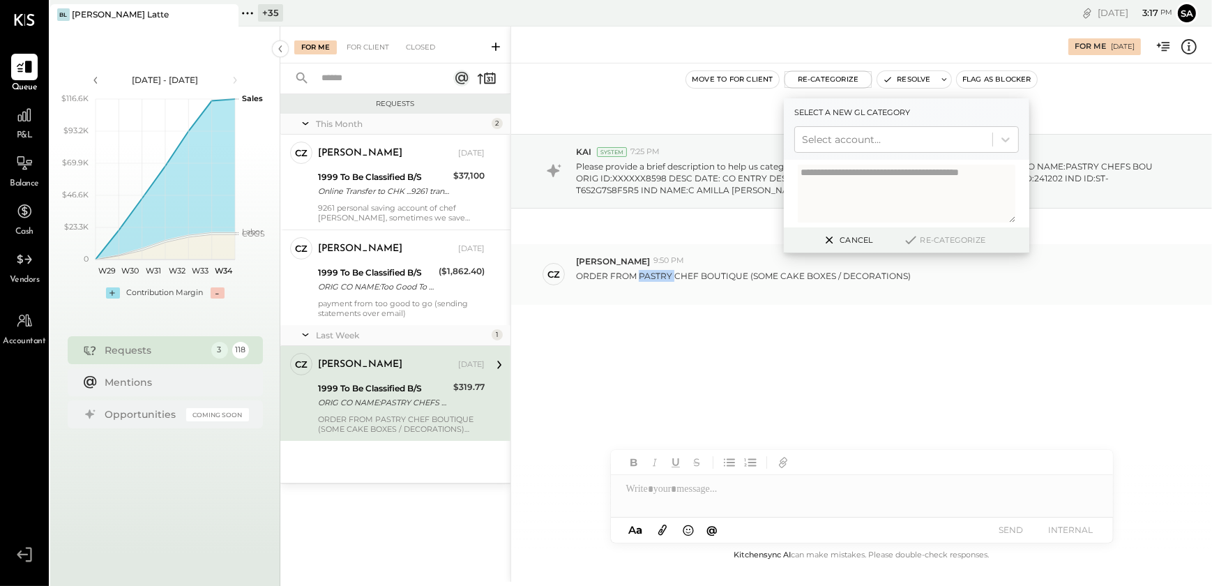
click at [665, 275] on p "ORDER FROM PASTRY CHEF BOUTIQUE (SOME CAKE BOXES / DECORATIONS)" at bounding box center [743, 282] width 335 height 24
copy p "ORDER FROM PASTRY CHEF BOUTIQUE (SOME CAKE BOXES / DECORATIONS)"
click at [852, 144] on div at bounding box center [893, 139] width 183 height 17
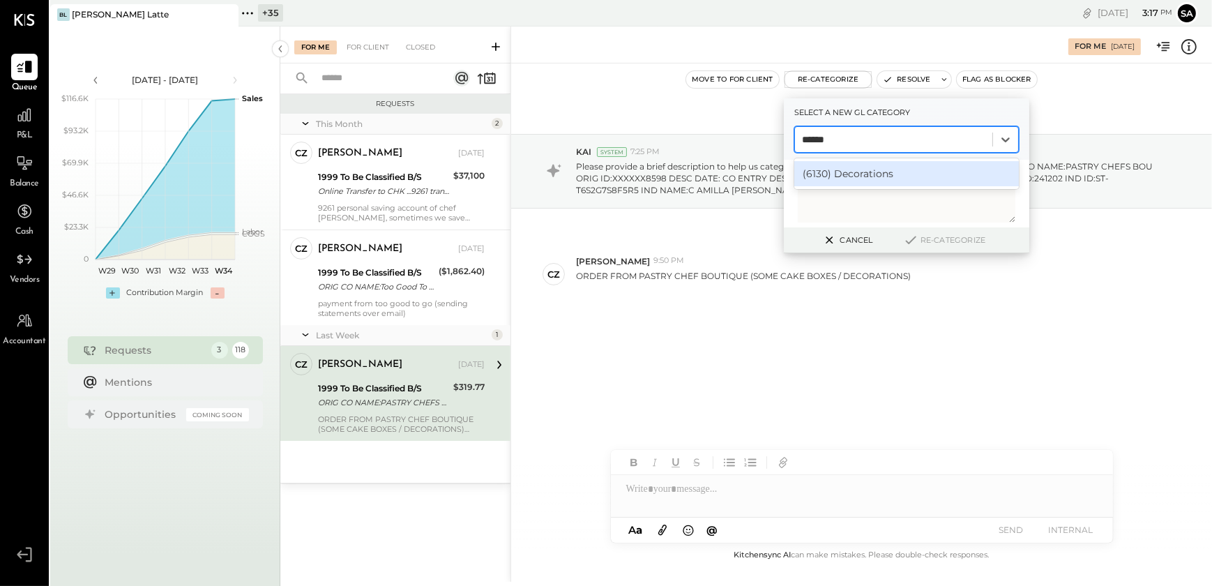
type input "*******"
click at [837, 167] on div "(6130) Decorations" at bounding box center [907, 173] width 225 height 25
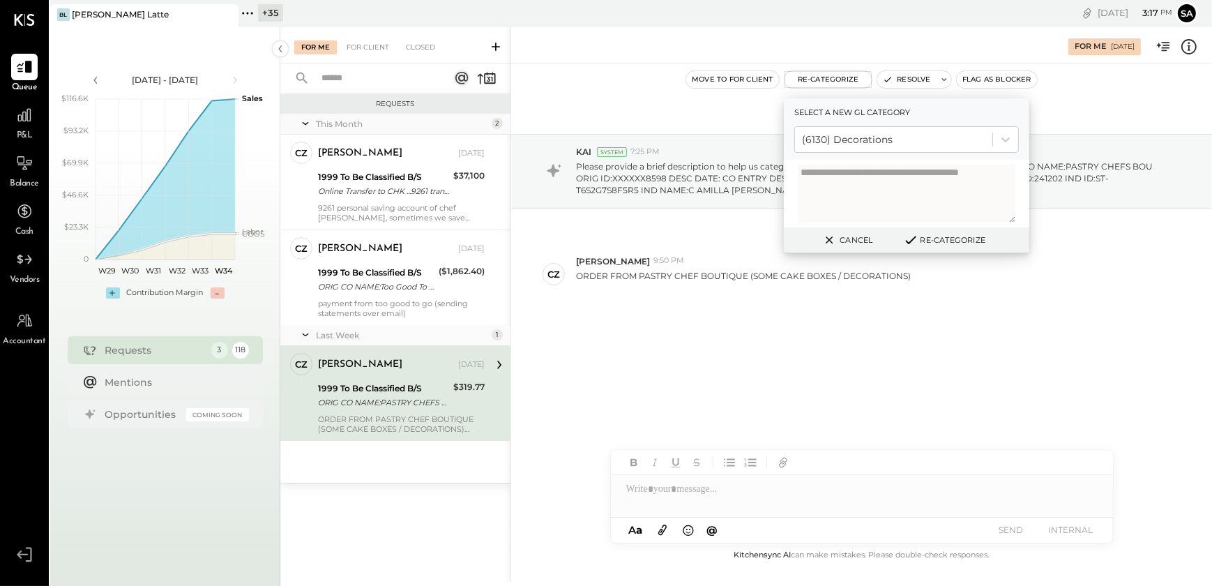
click at [938, 236] on button "Re-Categorize" at bounding box center [944, 240] width 92 height 17
click at [951, 239] on button "Re-Categorize" at bounding box center [949, 240] width 92 height 17
click at [955, 242] on button "Re-Categorize" at bounding box center [944, 240] width 92 height 17
click at [953, 237] on button "Re-Categorize" at bounding box center [949, 240] width 92 height 17
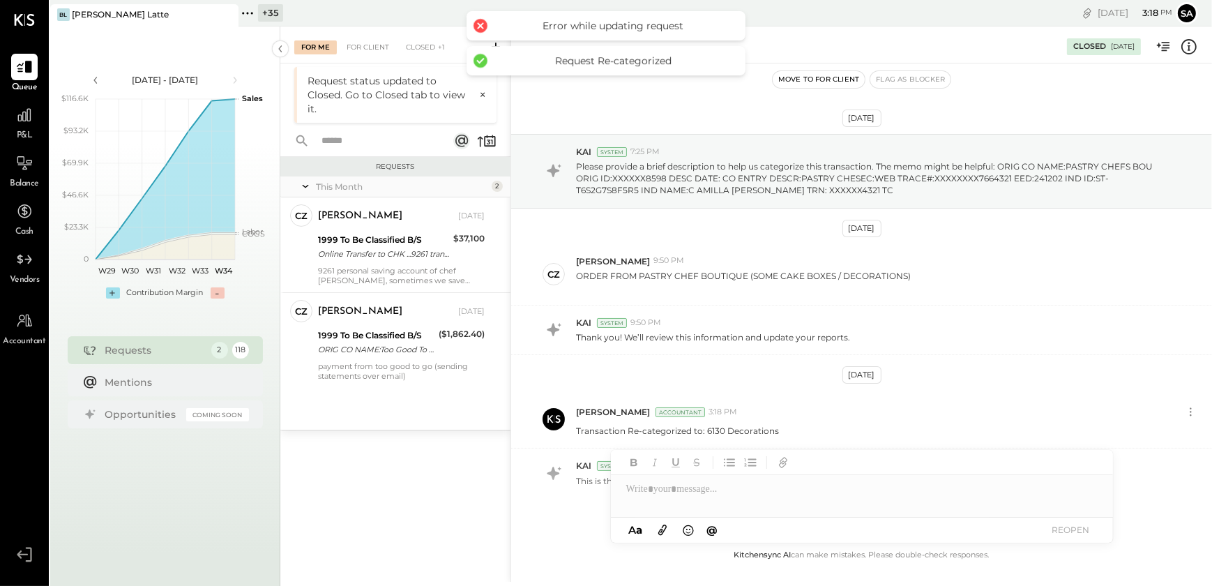
scroll to position [55, 0]
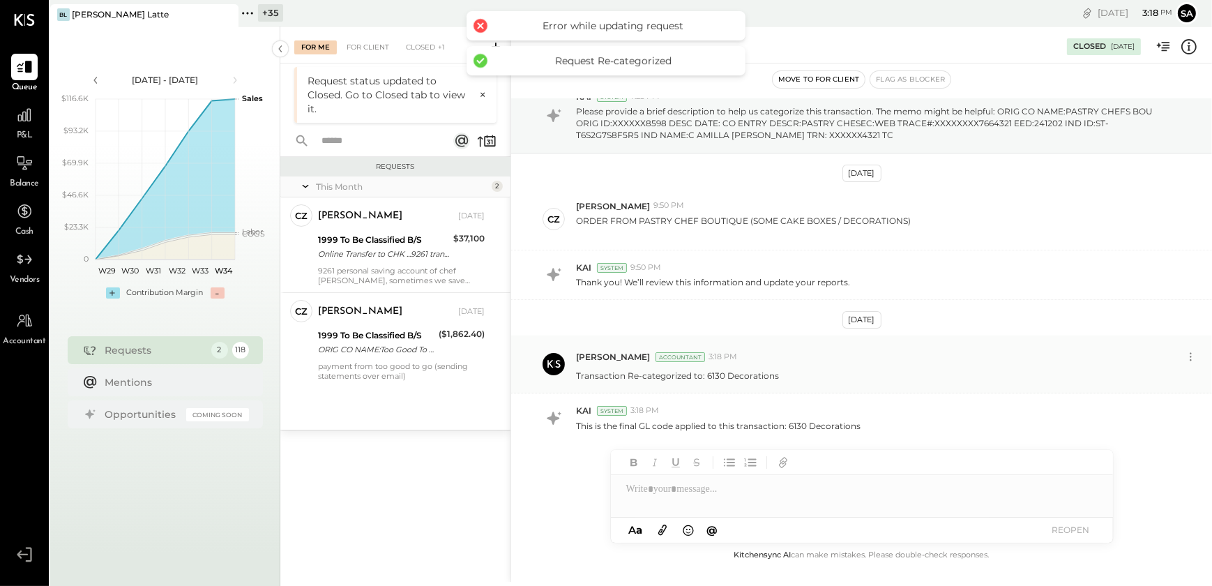
click at [1080, 336] on div "[PERSON_NAME] Accountant 3:18 PM Transaction Re-categorized to: 6130 Decorations" at bounding box center [861, 365] width 701 height 58
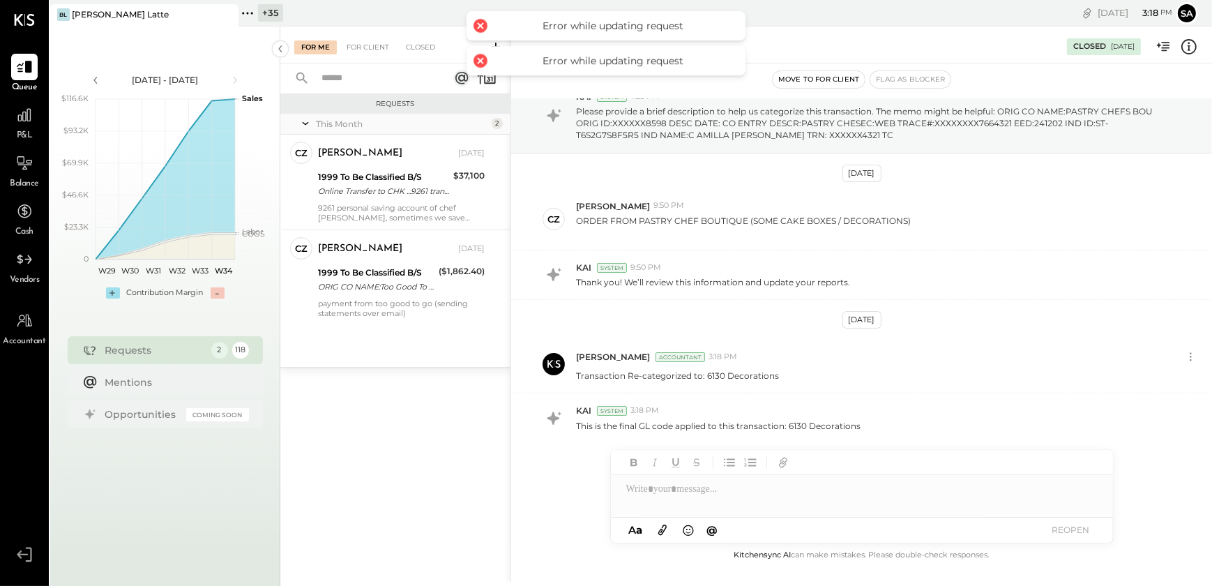
click at [401, 422] on div "Requests This Month 2 CZ [PERSON_NAME] Owner [PERSON_NAME] [DATE] 1999 To Be Cl…" at bounding box center [395, 322] width 230 height 456
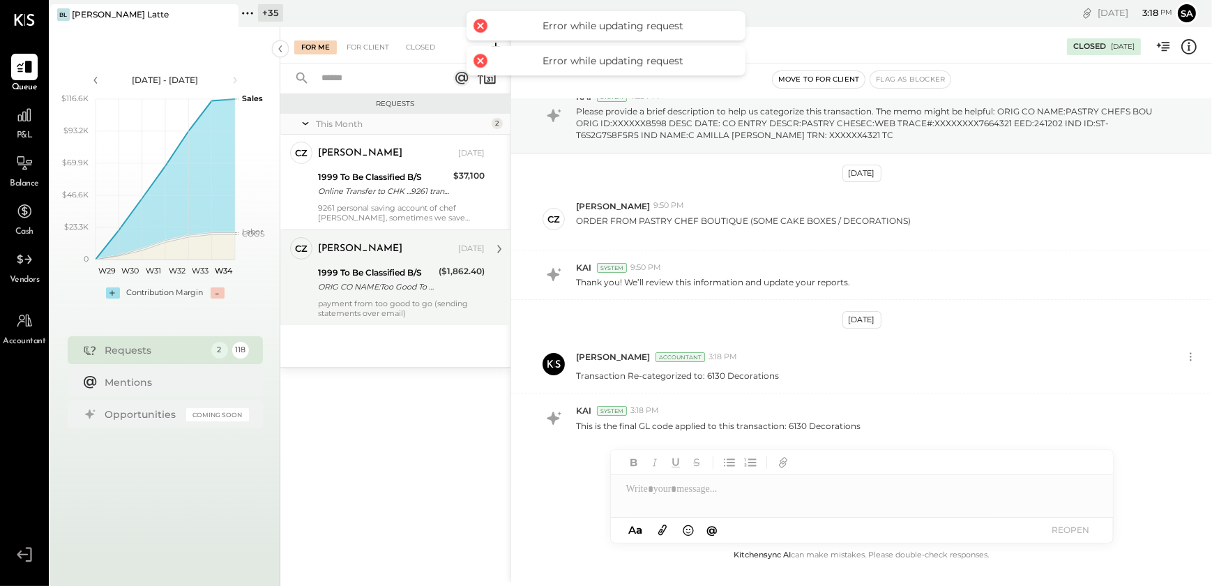
click at [380, 273] on div "1999 To Be Classified B/S" at bounding box center [376, 273] width 116 height 14
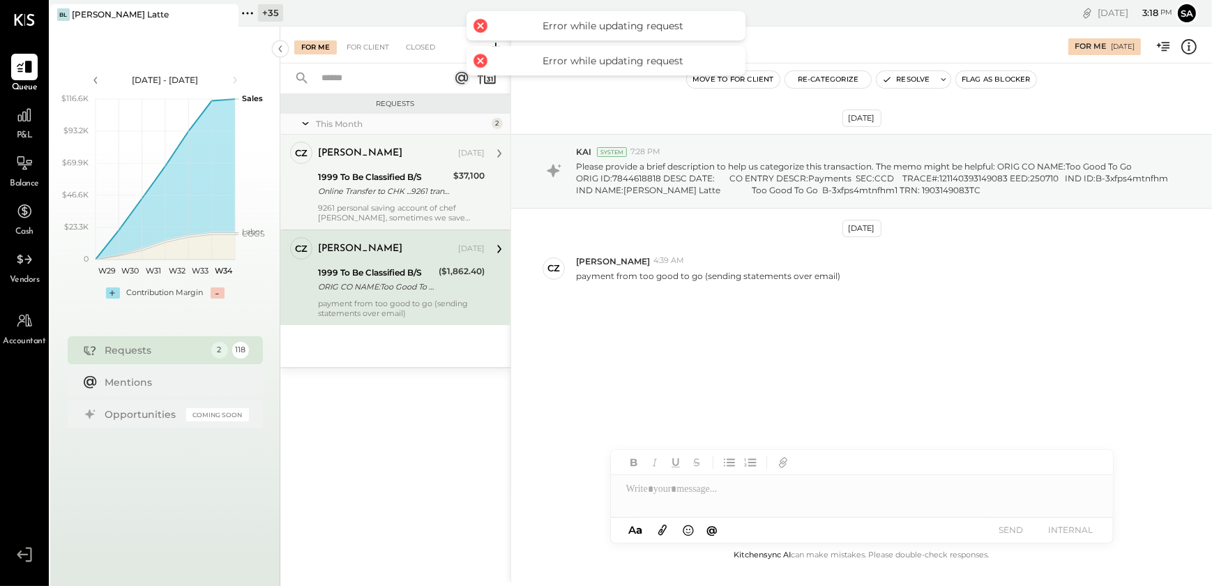
click at [458, 153] on div "[DATE]" at bounding box center [471, 153] width 27 height 11
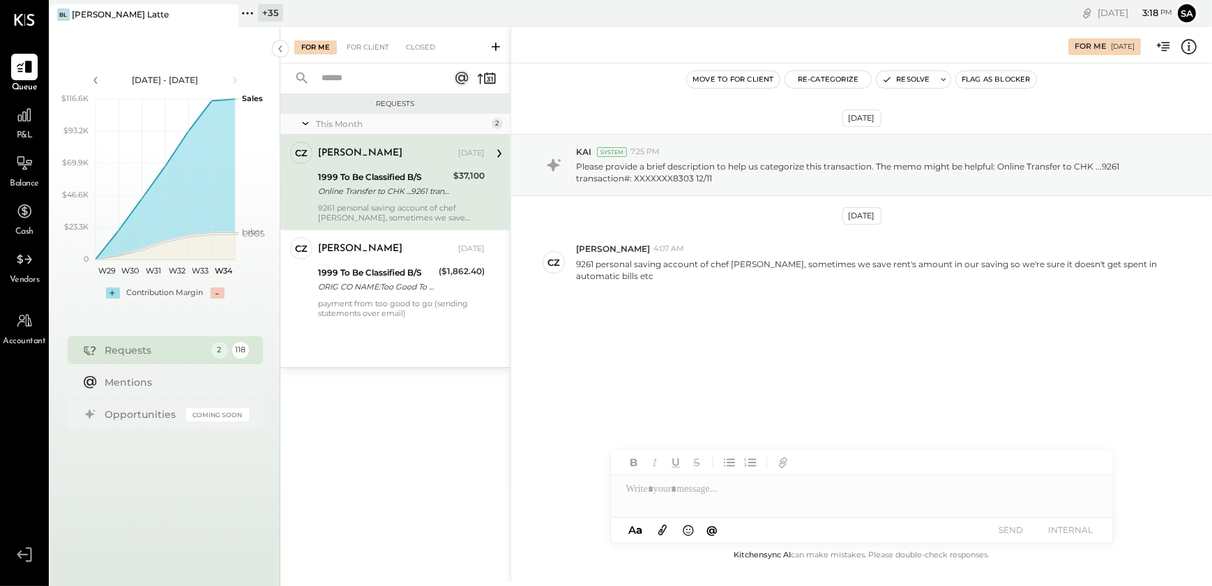
click at [744, 346] on div "[DATE] KAI System 7:25 PM Please provide a brief description to help us categor…" at bounding box center [861, 247] width 701 height 299
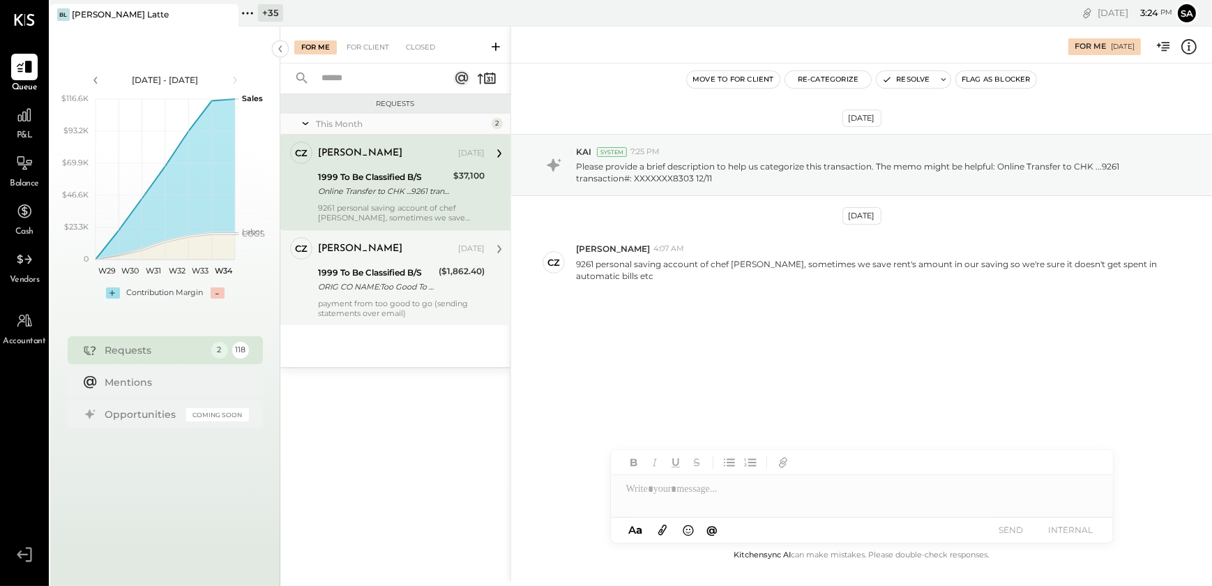
click at [405, 288] on div "ORIG CO NAME:Too Good To Go ORIG ID:7844618818 DESC DATE: CO ENTRY DESCR:Paymen…" at bounding box center [376, 287] width 116 height 14
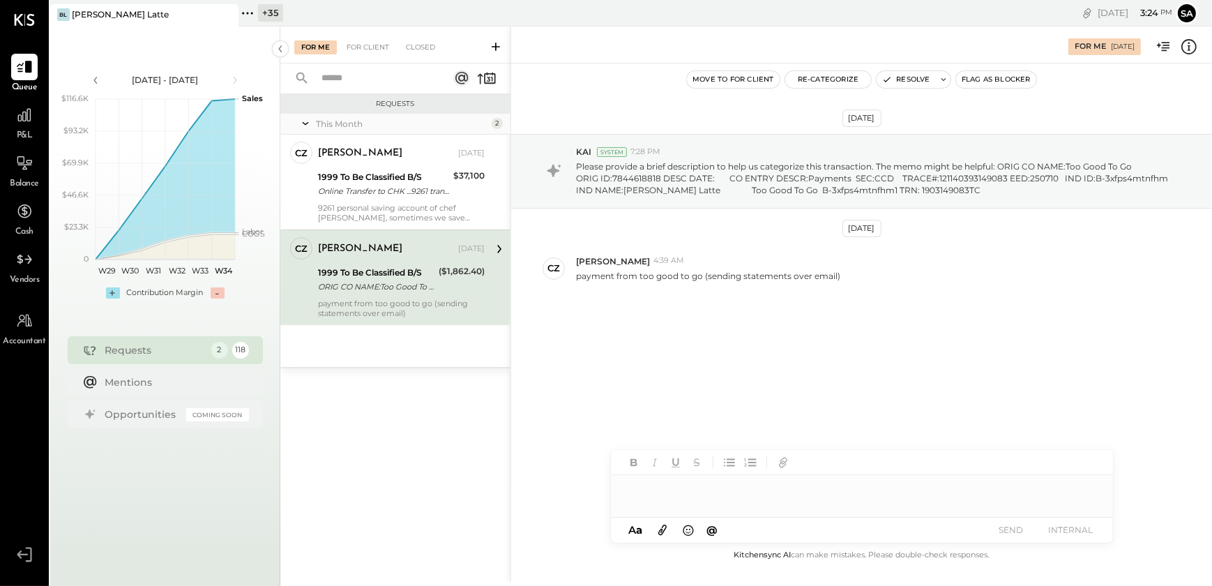
click at [712, 494] on div at bounding box center [862, 489] width 502 height 28
click at [911, 79] on button "Resolve" at bounding box center [906, 79] width 59 height 17
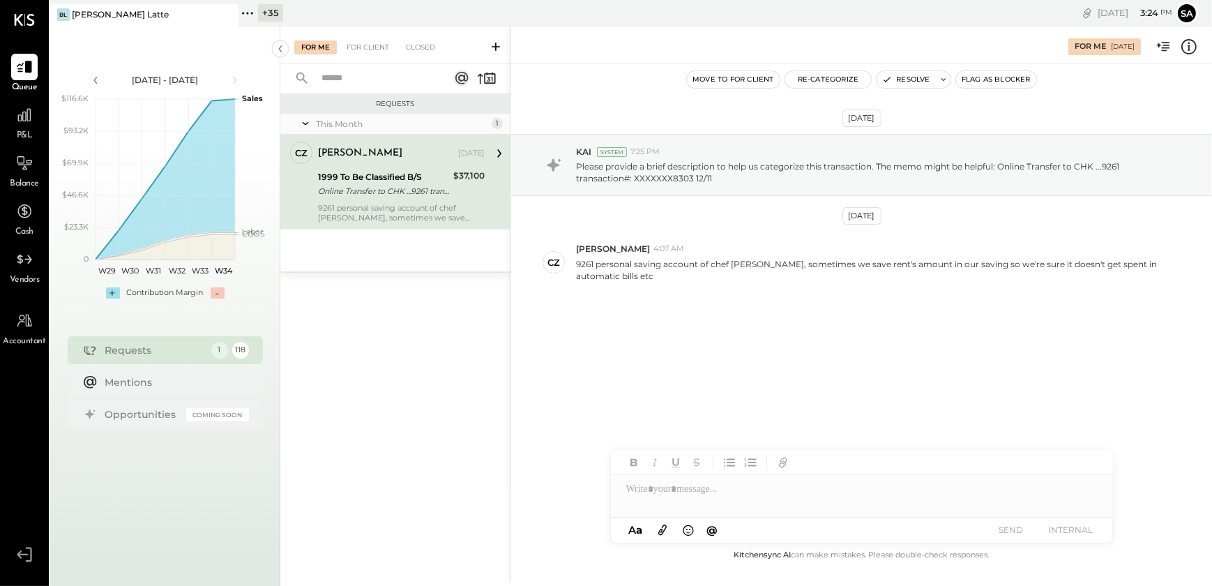
drag, startPoint x: 377, startPoint y: 38, endPoint x: 372, endPoint y: 89, distance: 51.2
click at [377, 38] on div "For Me For Client Closed" at bounding box center [395, 45] width 230 height 37
click at [363, 47] on div "For Client" at bounding box center [368, 47] width 57 height 14
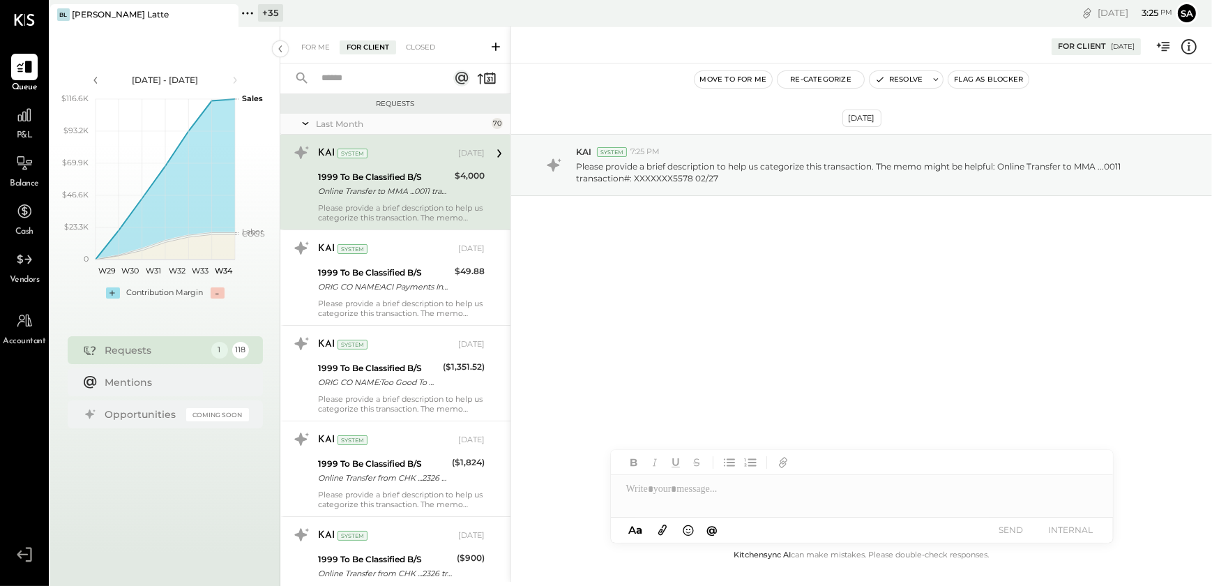
click at [359, 80] on input "text" at bounding box center [376, 78] width 126 height 23
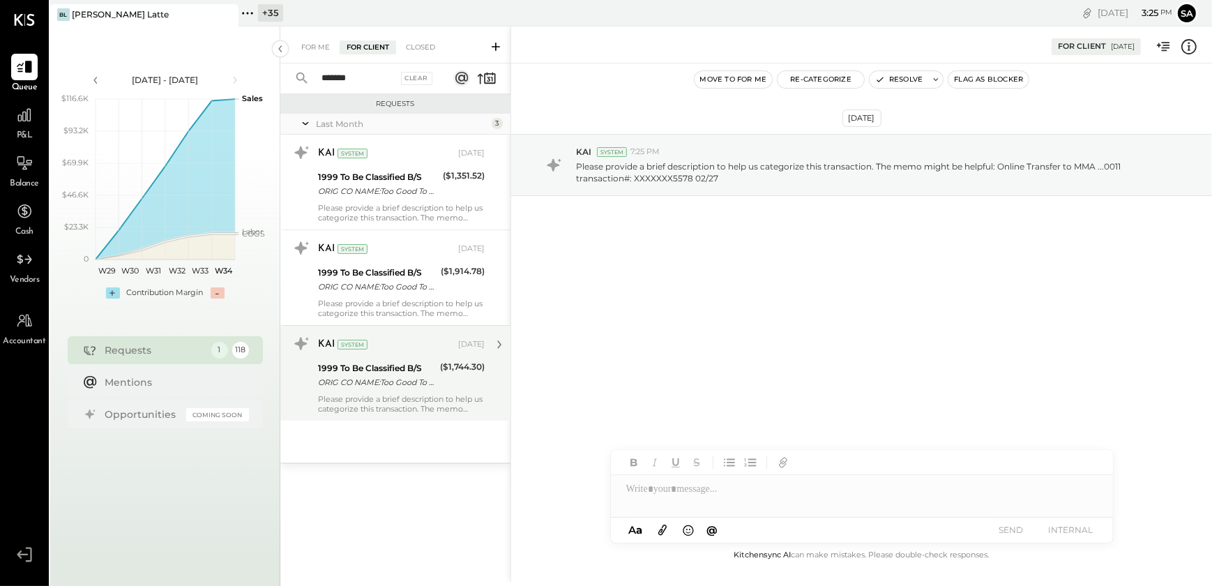
type input "*******"
click at [411, 390] on div "1999 To Be Classified B/S ORIG CO NAME:Too Good To Go ORIG ID:XXXXXX8818 DESC D…" at bounding box center [377, 375] width 118 height 31
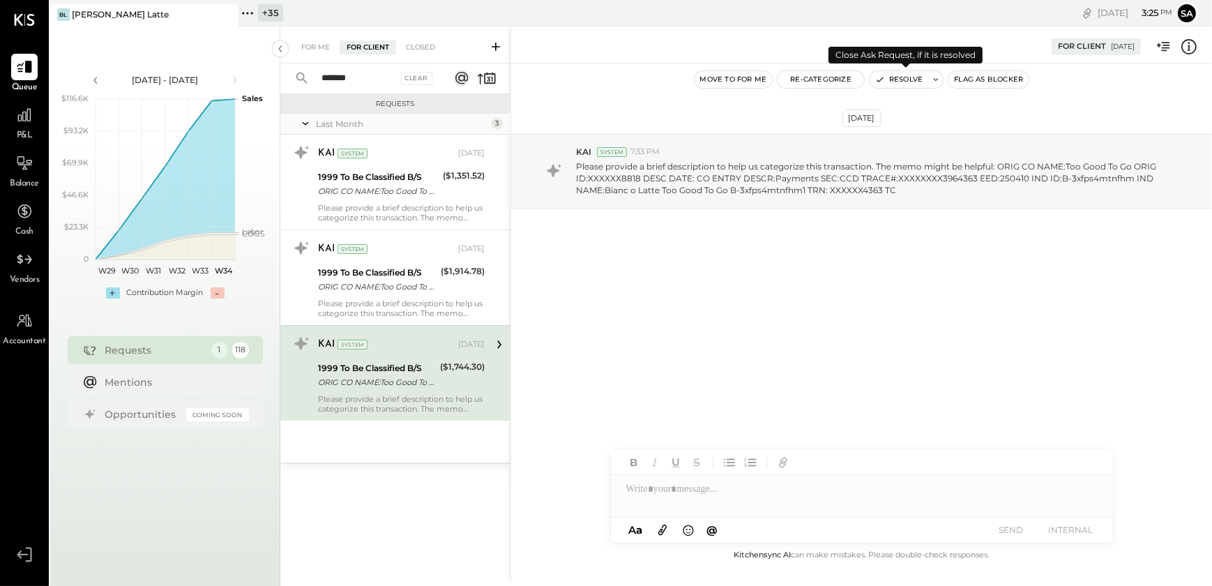
click at [900, 79] on button "Resolve" at bounding box center [899, 79] width 59 height 17
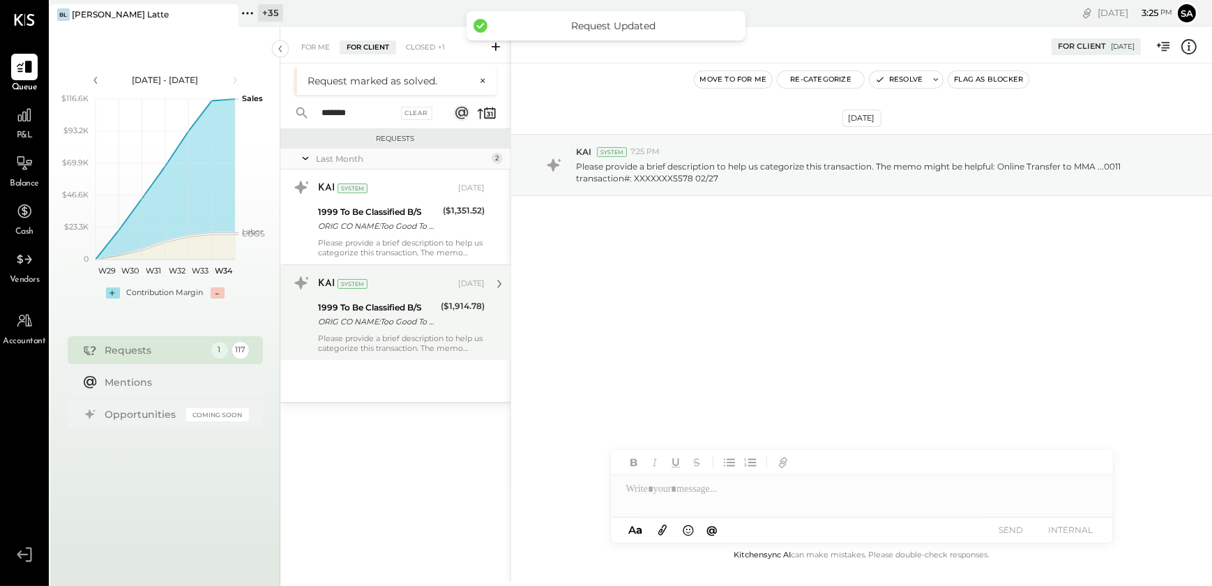
click at [382, 328] on div "1999 To Be Classified B/S ORIG CO NAME:Too Good To Go ORIG ID:XXXXXX8818 DESC D…" at bounding box center [377, 314] width 119 height 31
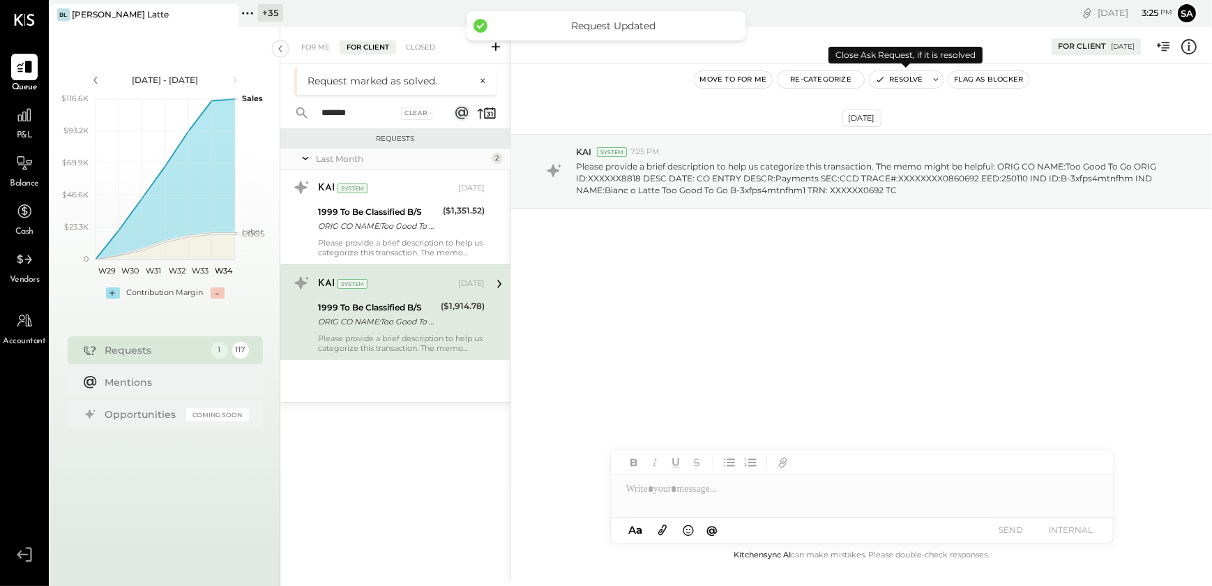
click at [893, 83] on button "Resolve" at bounding box center [899, 79] width 59 height 17
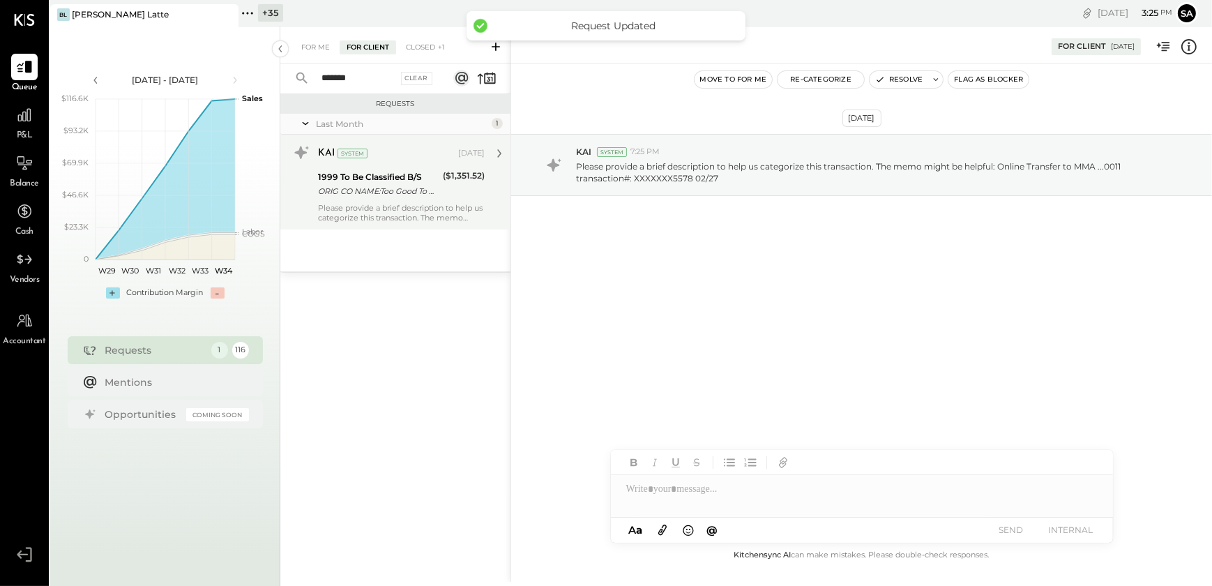
click at [355, 196] on div "ORIG CO NAME:Too Good To Go ORIG ID:XXXXXX8818 DESC DATE: CO ENTRY DESCR:Paymen…" at bounding box center [378, 191] width 121 height 14
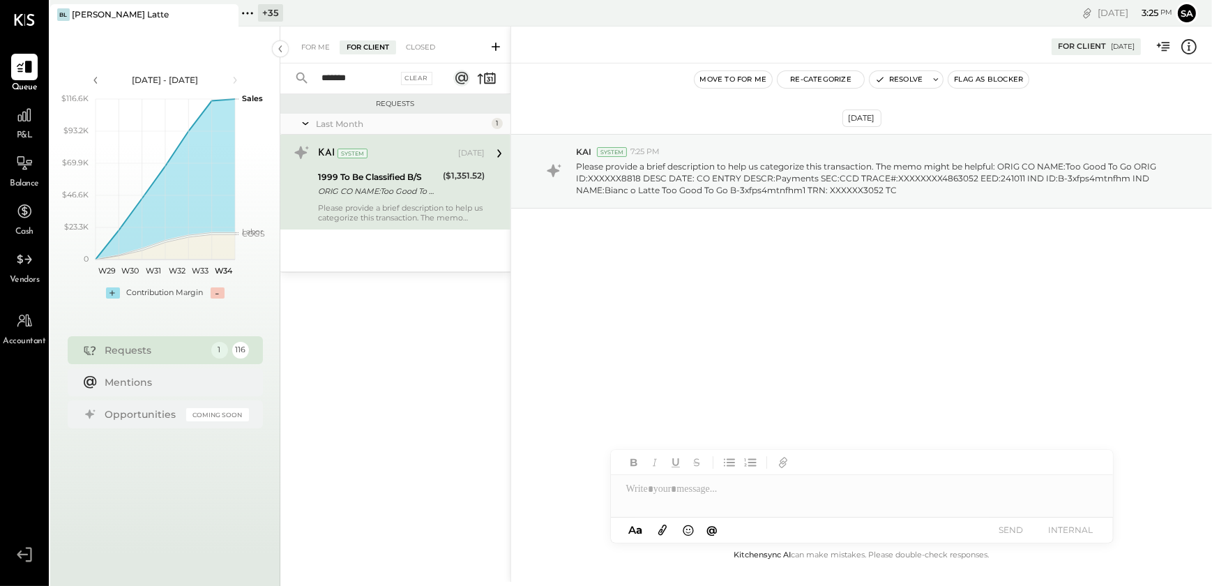
click at [1182, 48] on icon at bounding box center [1189, 46] width 15 height 15
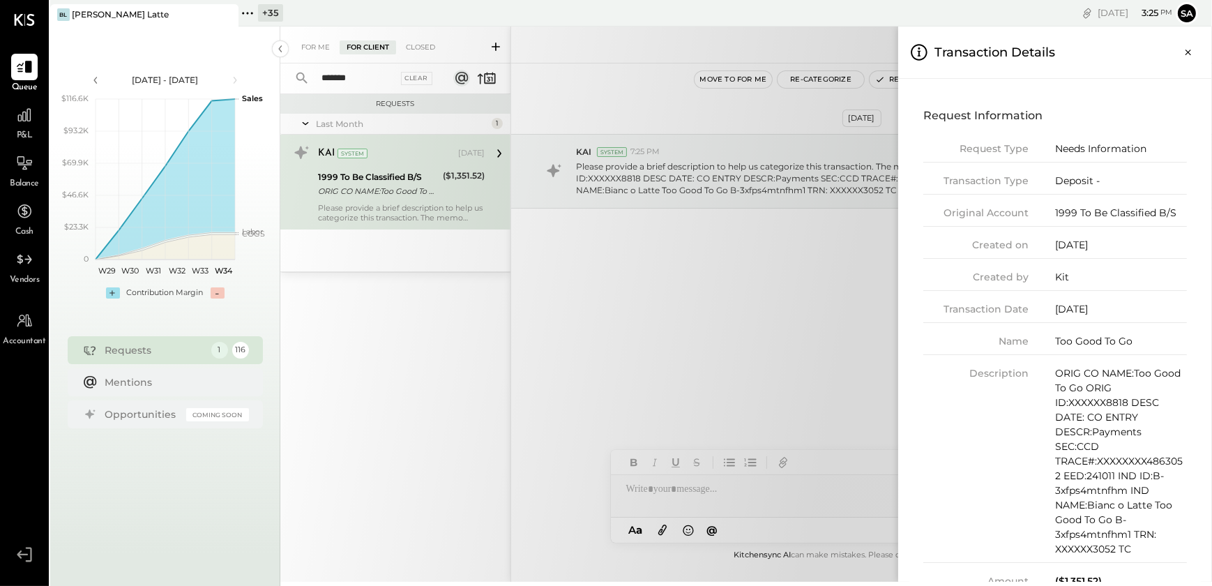
click at [785, 310] on div "For Me For Client Closed ******* Clear Requests Last Month 1 KAI System [DATE] …" at bounding box center [746, 304] width 932 height 555
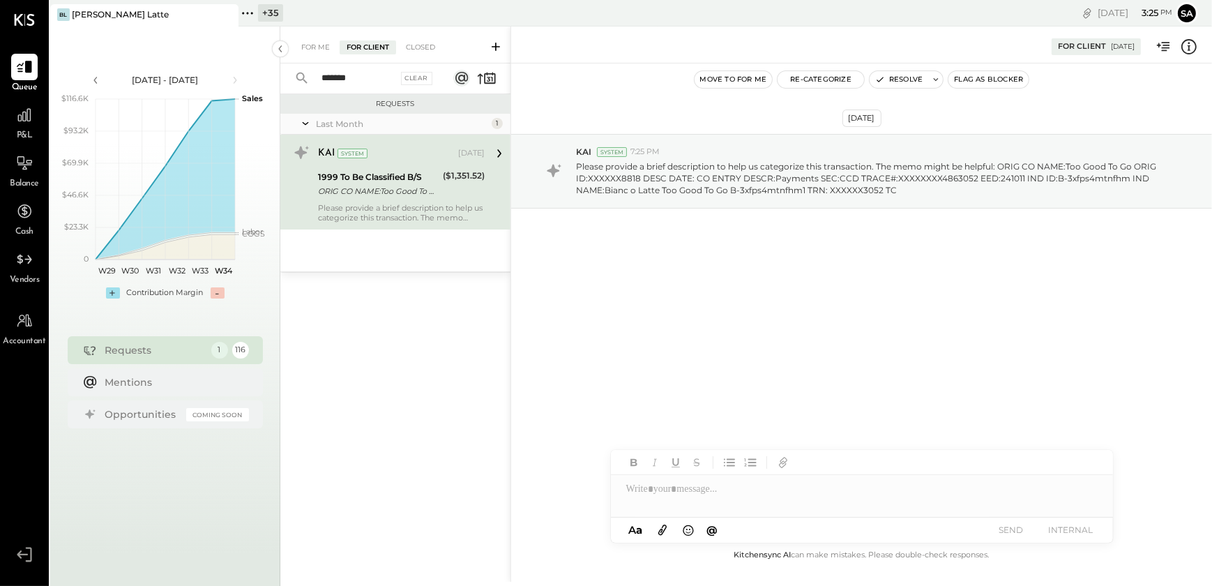
click at [1188, 47] on icon at bounding box center [1189, 47] width 18 height 18
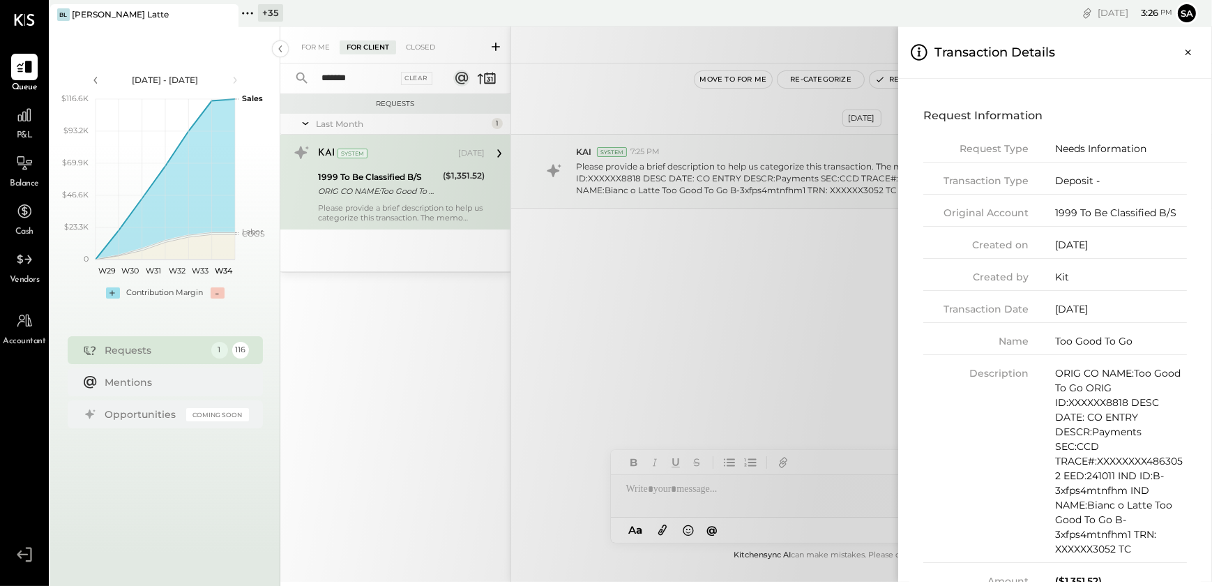
drag, startPoint x: 1189, startPoint y: 52, endPoint x: 776, endPoint y: 202, distance: 439.6
click at [1189, 52] on icon "Close panel" at bounding box center [1189, 52] width 14 height 14
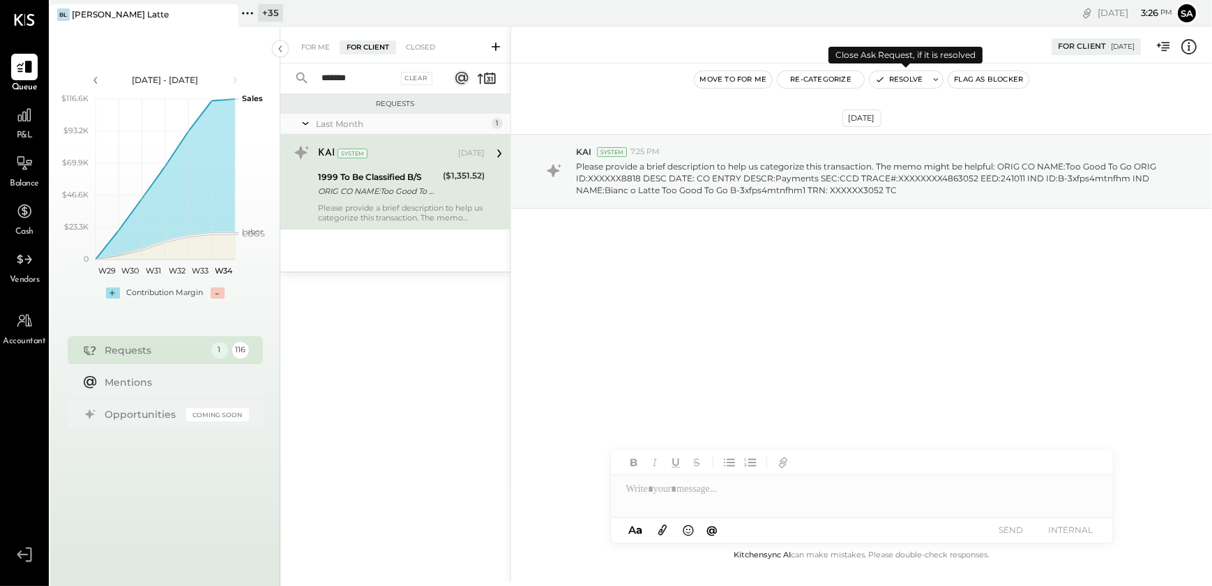
click at [907, 82] on button "Resolve" at bounding box center [899, 79] width 59 height 17
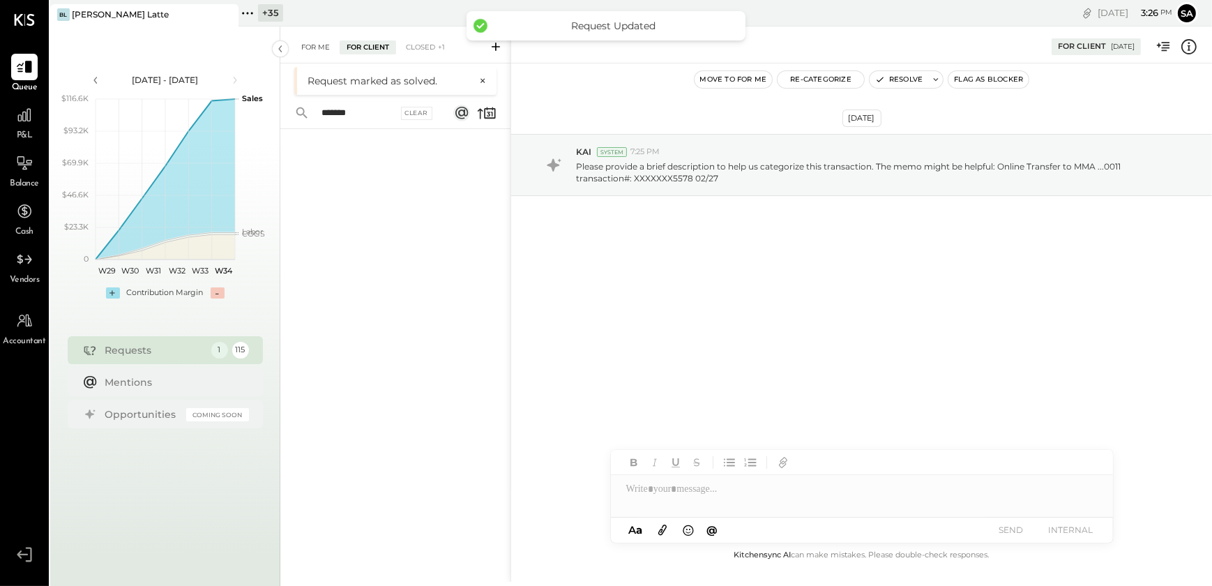
click at [313, 45] on div "For Me" at bounding box center [315, 47] width 43 height 14
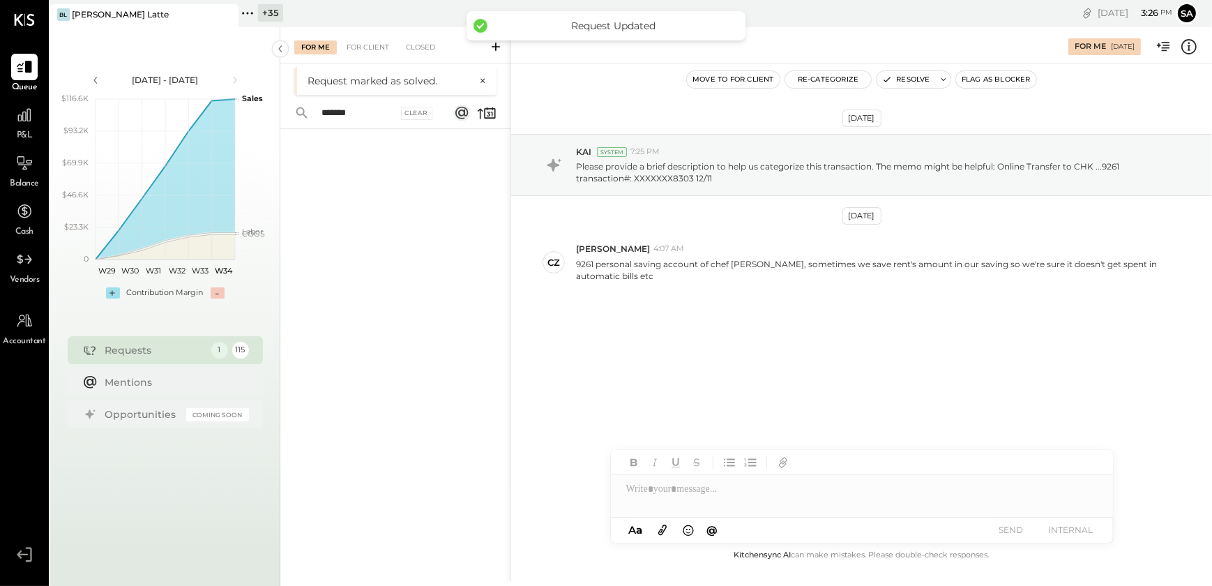
click at [481, 79] on button "×" at bounding box center [479, 81] width 14 height 13
click at [421, 79] on div "Clear" at bounding box center [417, 78] width 32 height 13
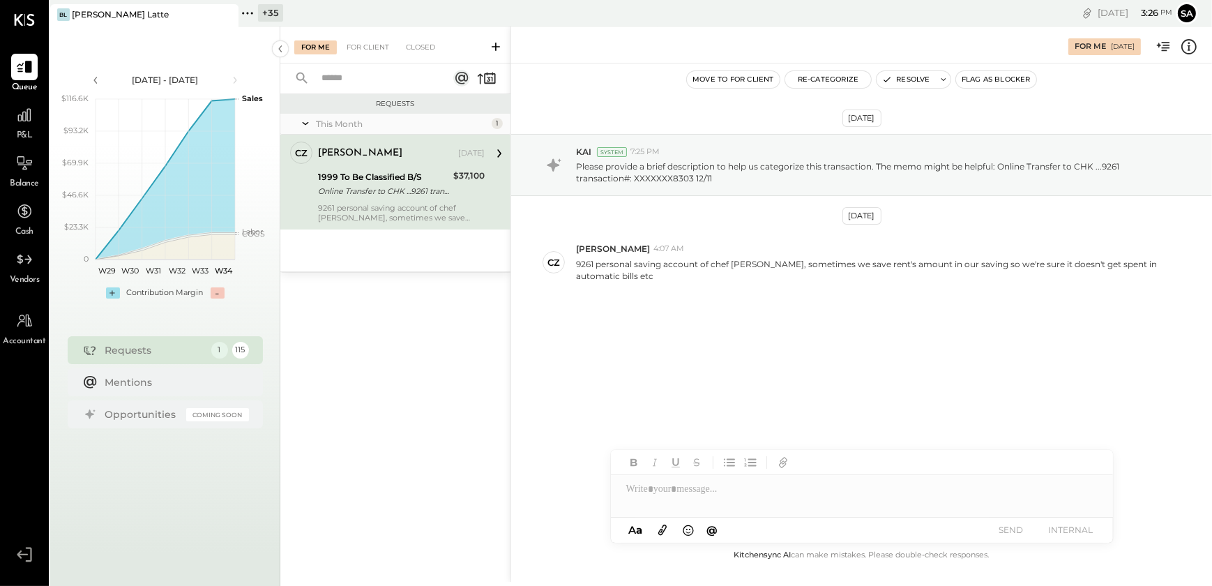
click at [430, 362] on div "Requests This Month 1 CZ [PERSON_NAME] Owner [PERSON_NAME] [DATE] 1999 To Be Cl…" at bounding box center [395, 322] width 230 height 456
